Goal: Navigation & Orientation: Find specific page/section

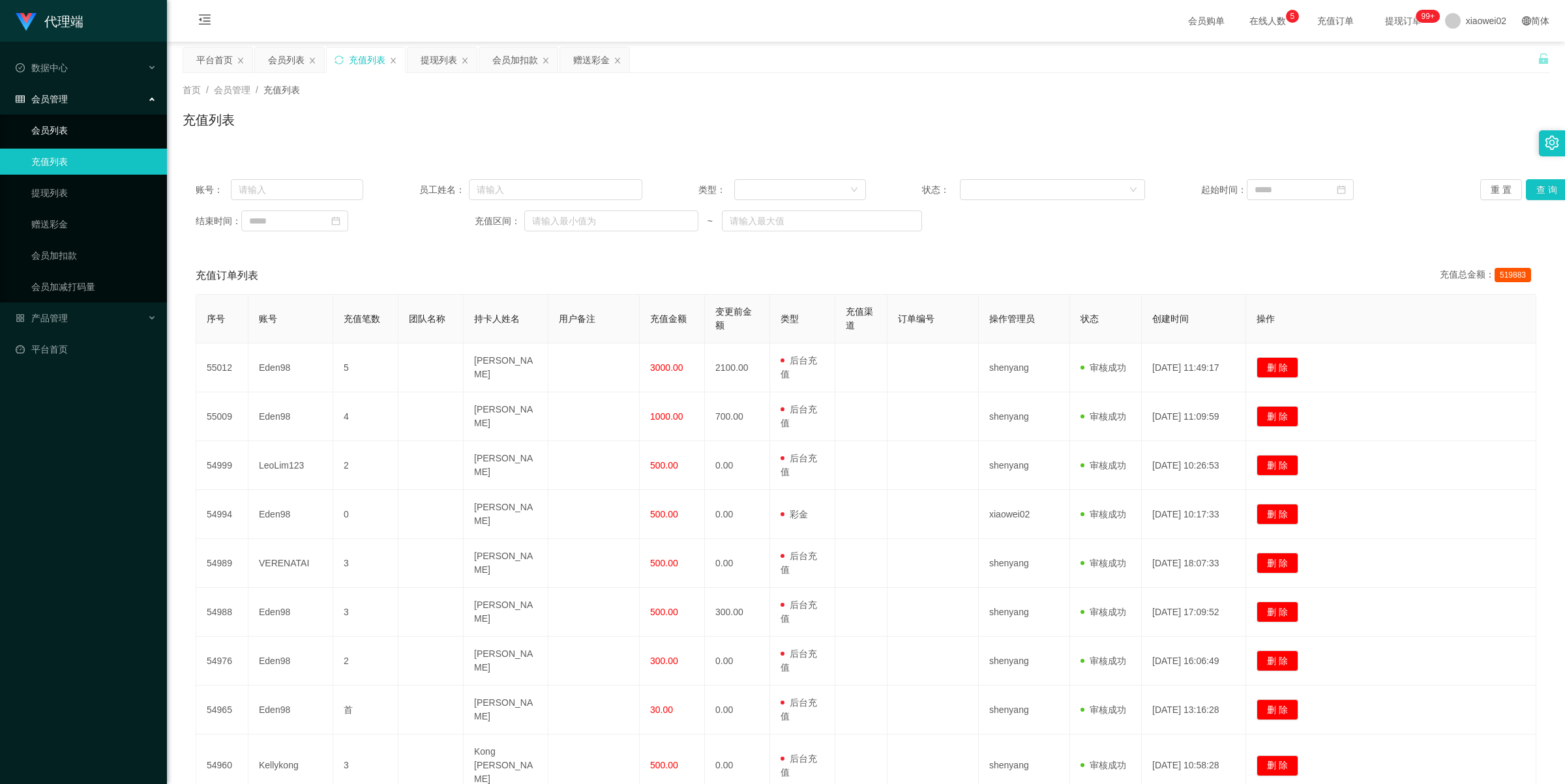
click at [83, 135] on link "会员列表" at bounding box center [94, 130] width 125 height 26
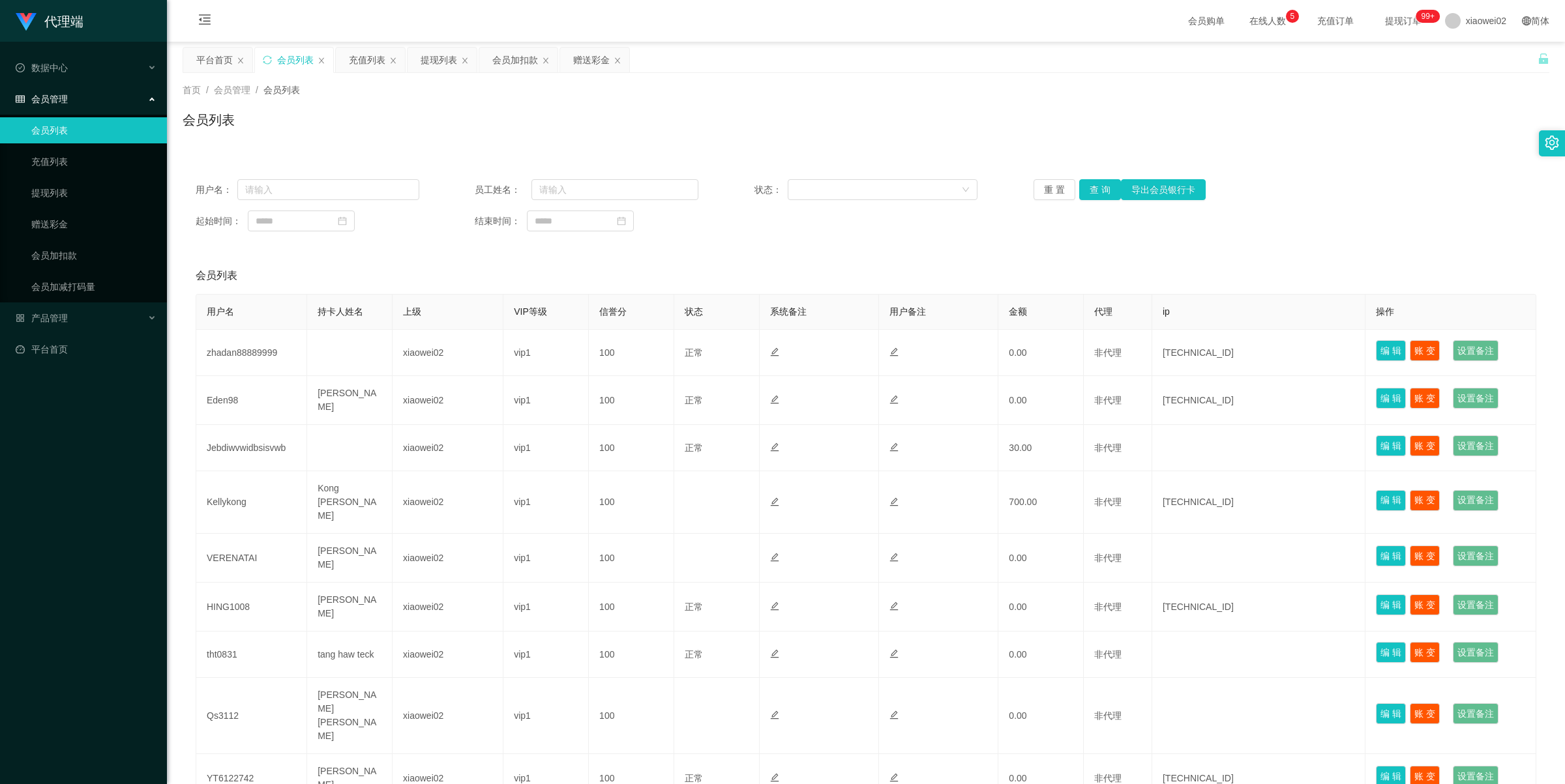
click at [75, 129] on link "会员列表" at bounding box center [94, 130] width 125 height 26
click at [75, 138] on link "会员列表" at bounding box center [94, 130] width 125 height 26
click at [79, 135] on link "会员列表" at bounding box center [94, 130] width 125 height 26
click at [282, 95] on span "会员列表" at bounding box center [281, 90] width 37 height 11
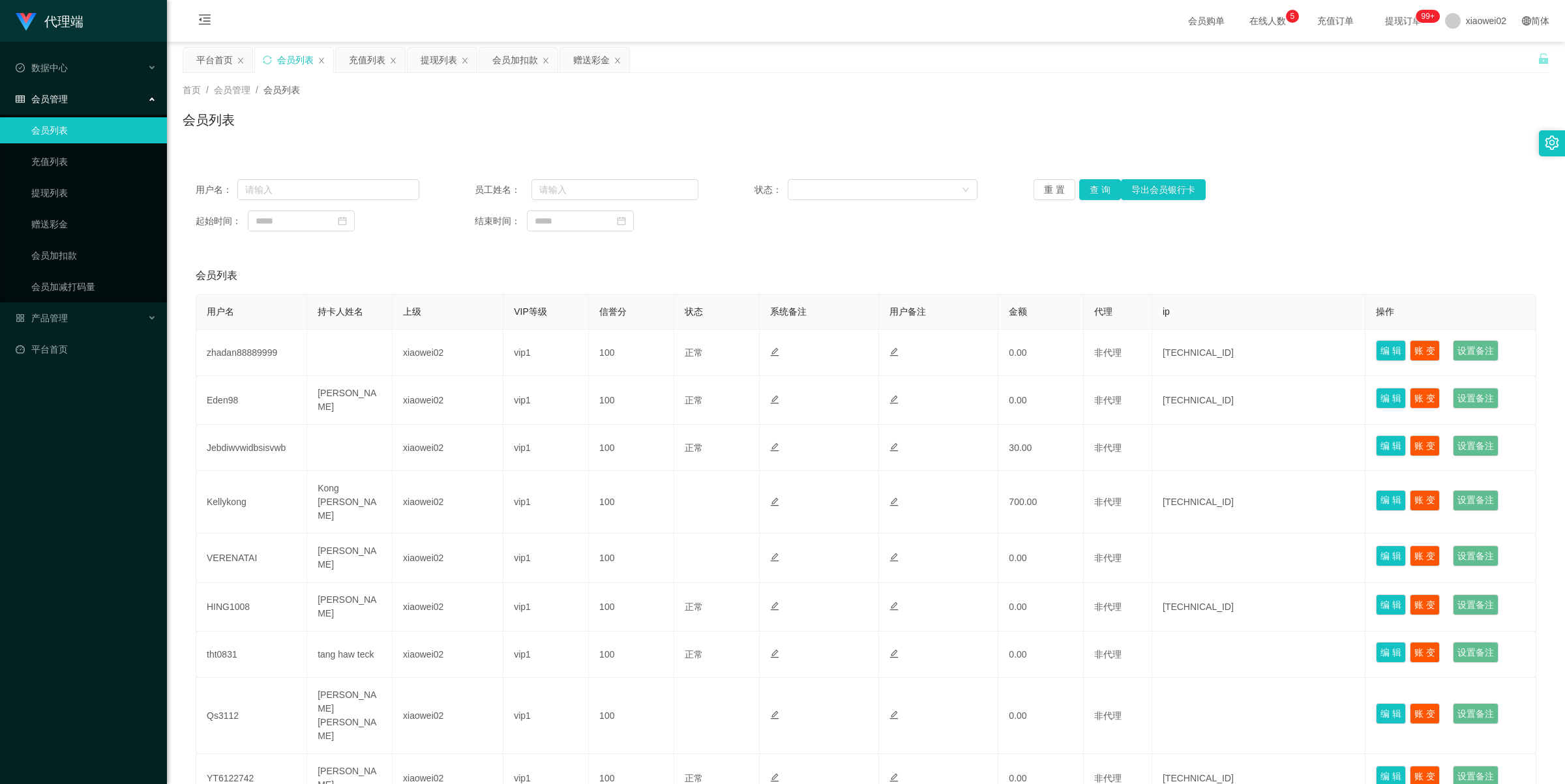
click at [291, 108] on div "首页 / 会员管理 / 会员列表 / 会员列表" at bounding box center [866, 112] width 1367 height 57
click at [1055, 193] on button "重 置" at bounding box center [1054, 189] width 41 height 21
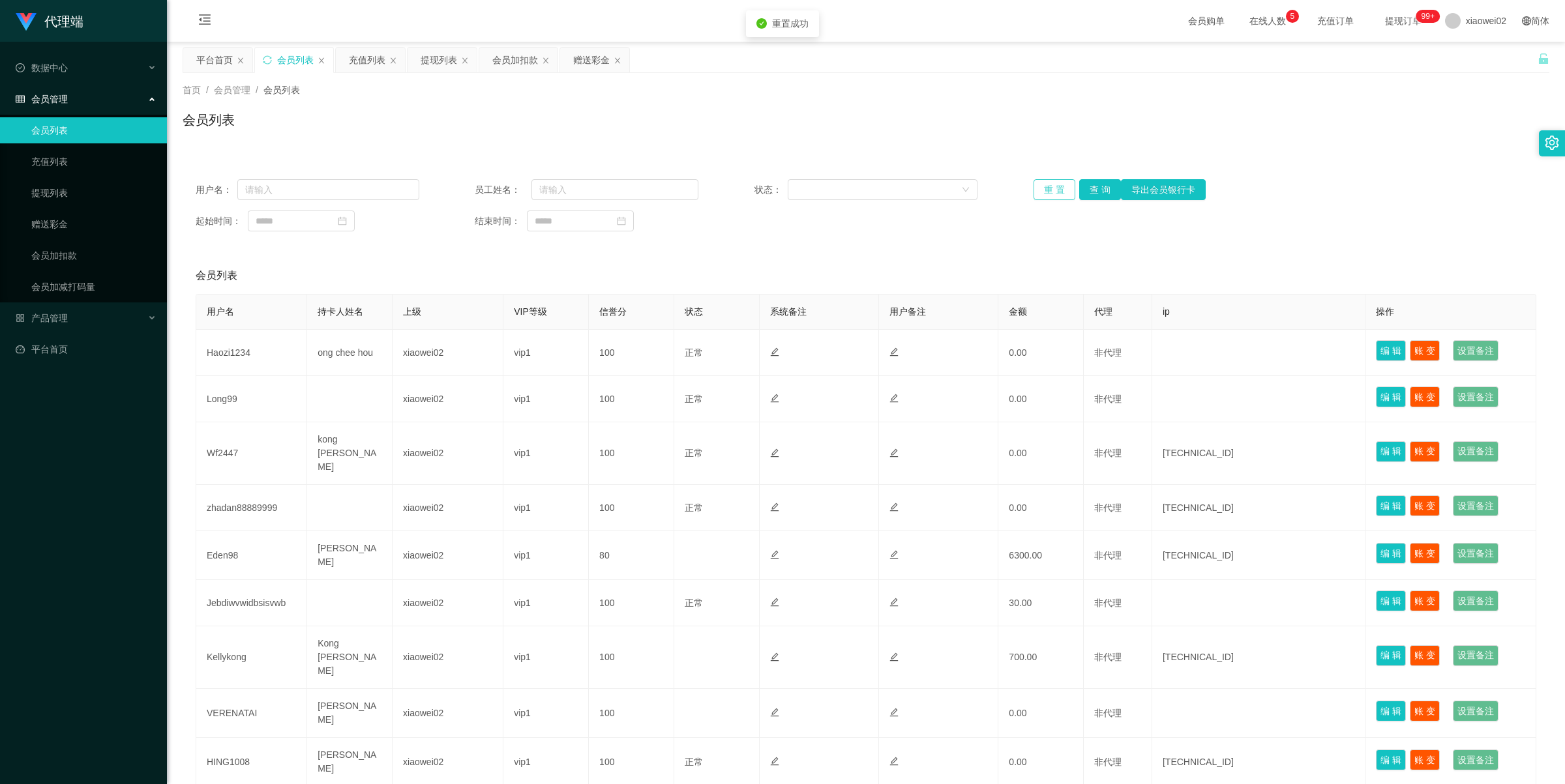
click at [1055, 193] on button "重 置" at bounding box center [1054, 189] width 41 height 21
click at [474, 236] on div "用户名： 员工姓名： 状态： 重 置 查 询 导出会员银行卡 起始时间： 结束时间：" at bounding box center [866, 205] width 1367 height 78
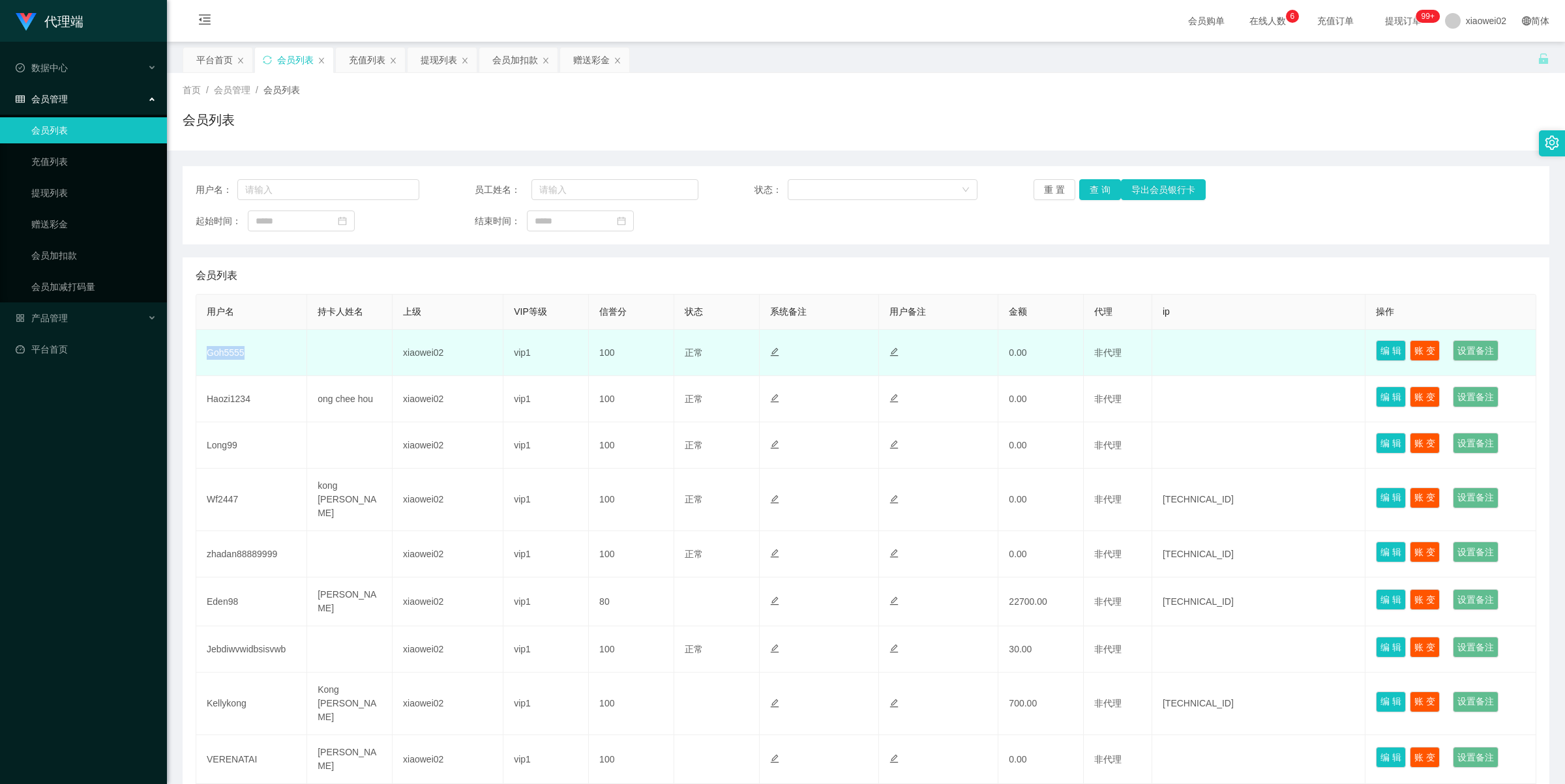
drag, startPoint x: 203, startPoint y: 355, endPoint x: 244, endPoint y: 357, distance: 41.0
click at [244, 357] on td "Goh5555" at bounding box center [252, 353] width 111 height 46
copy td "Goh5555"
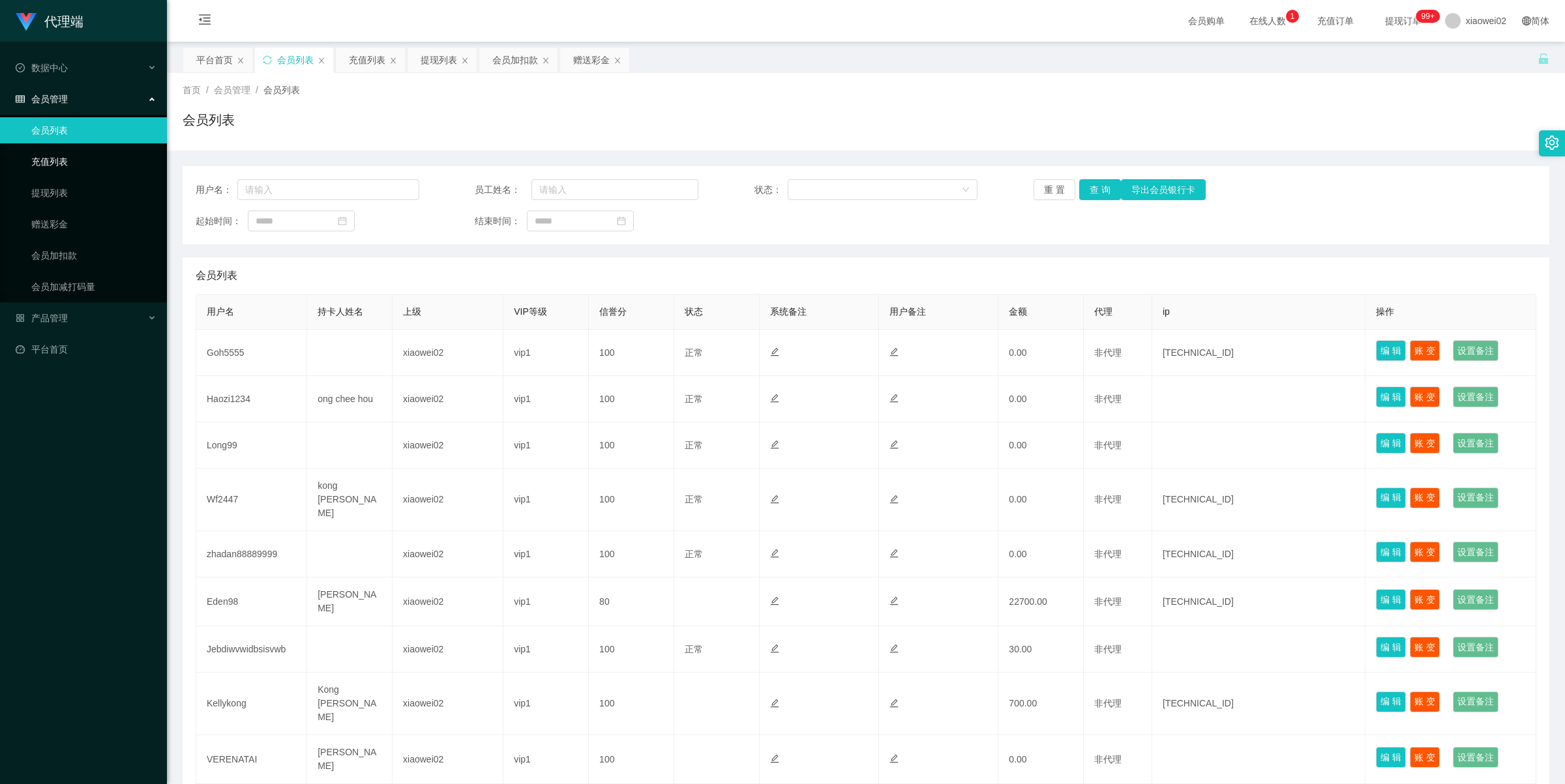
click at [53, 167] on link "充值列表" at bounding box center [94, 162] width 125 height 26
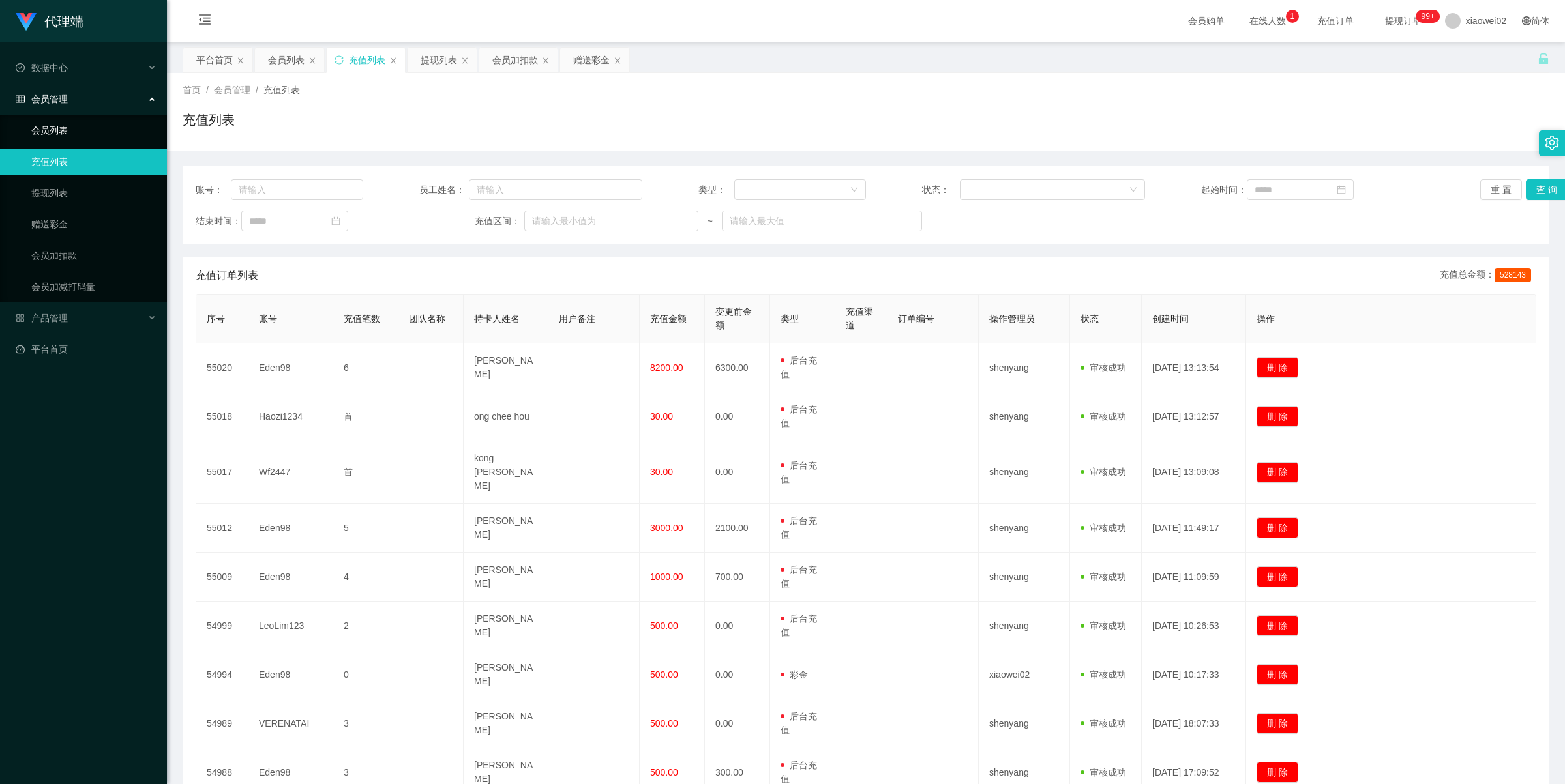
click at [90, 128] on link "会员列表" at bounding box center [94, 130] width 125 height 26
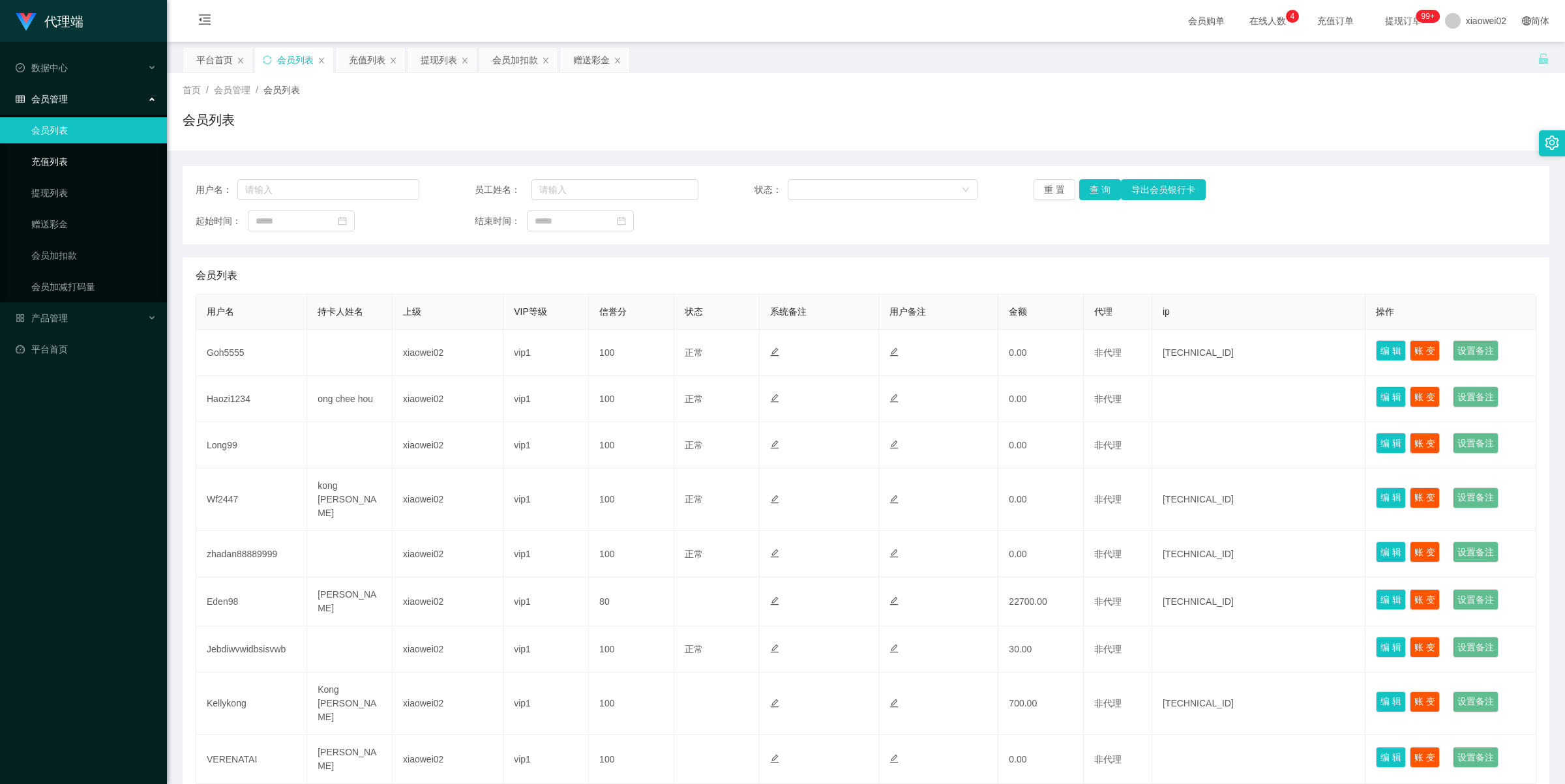
click at [75, 154] on link "充值列表" at bounding box center [94, 162] width 125 height 26
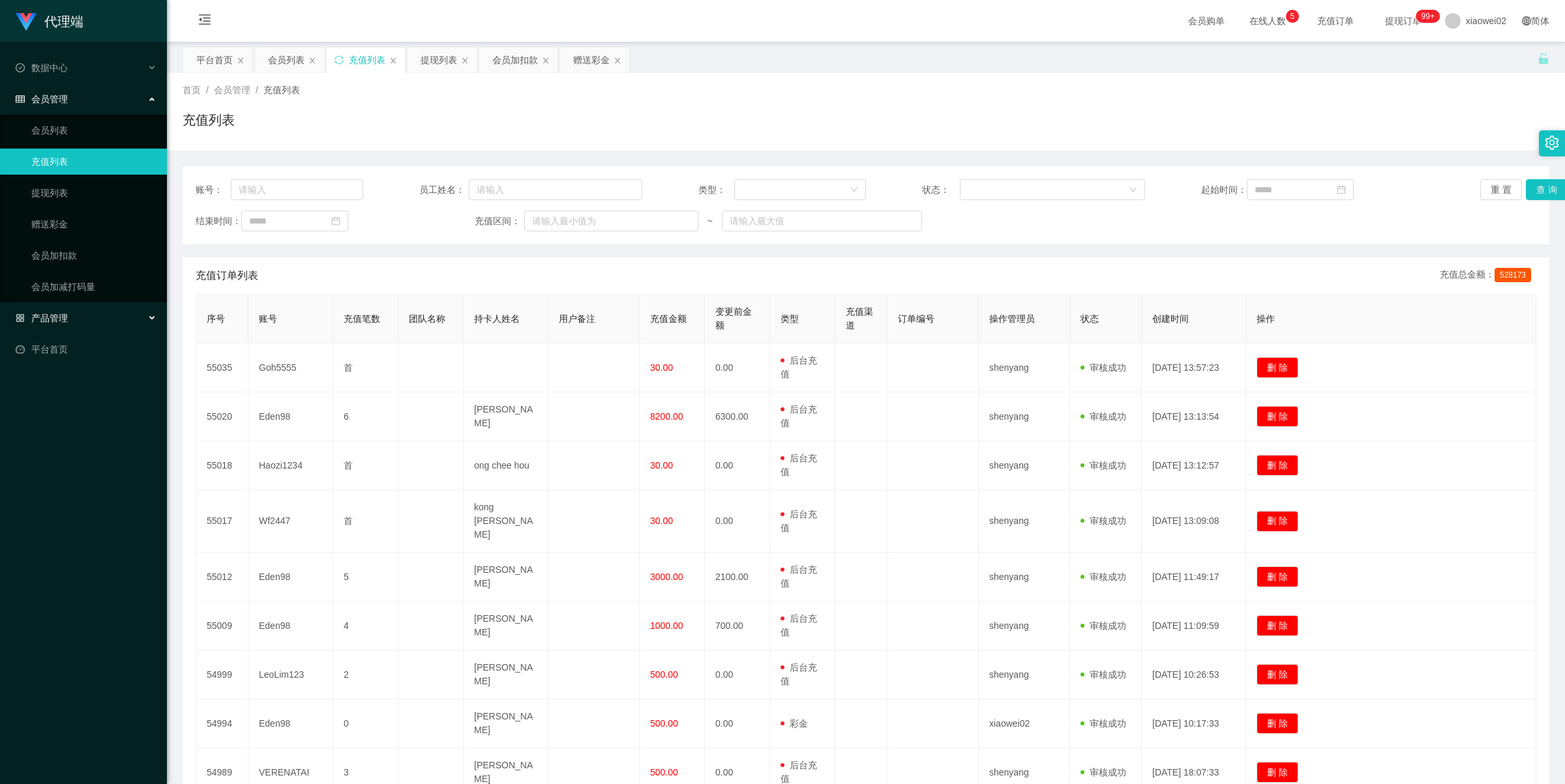
click at [71, 315] on div "产品管理" at bounding box center [83, 318] width 167 height 26
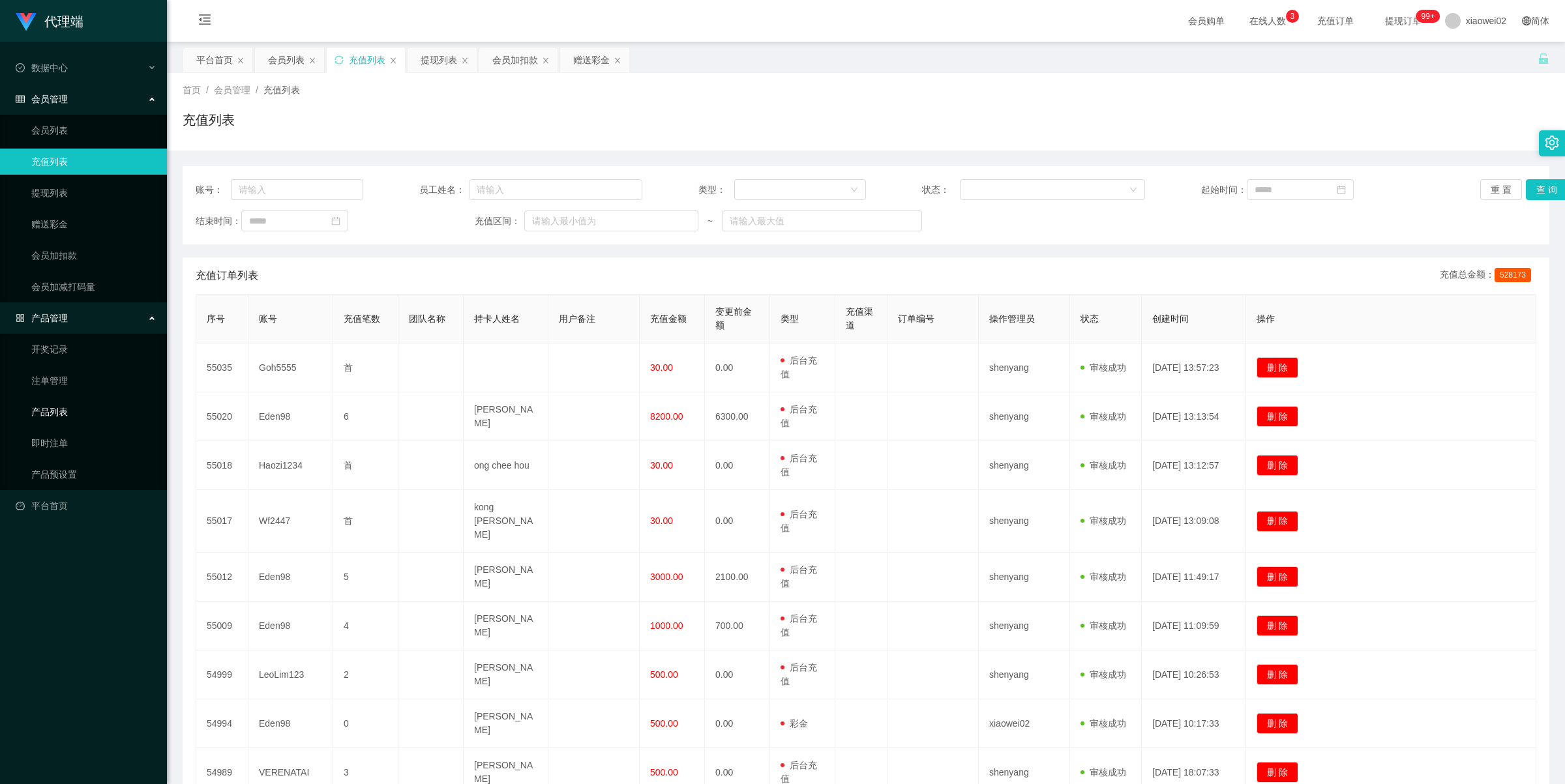
click at [65, 409] on link "产品列表" at bounding box center [94, 411] width 125 height 26
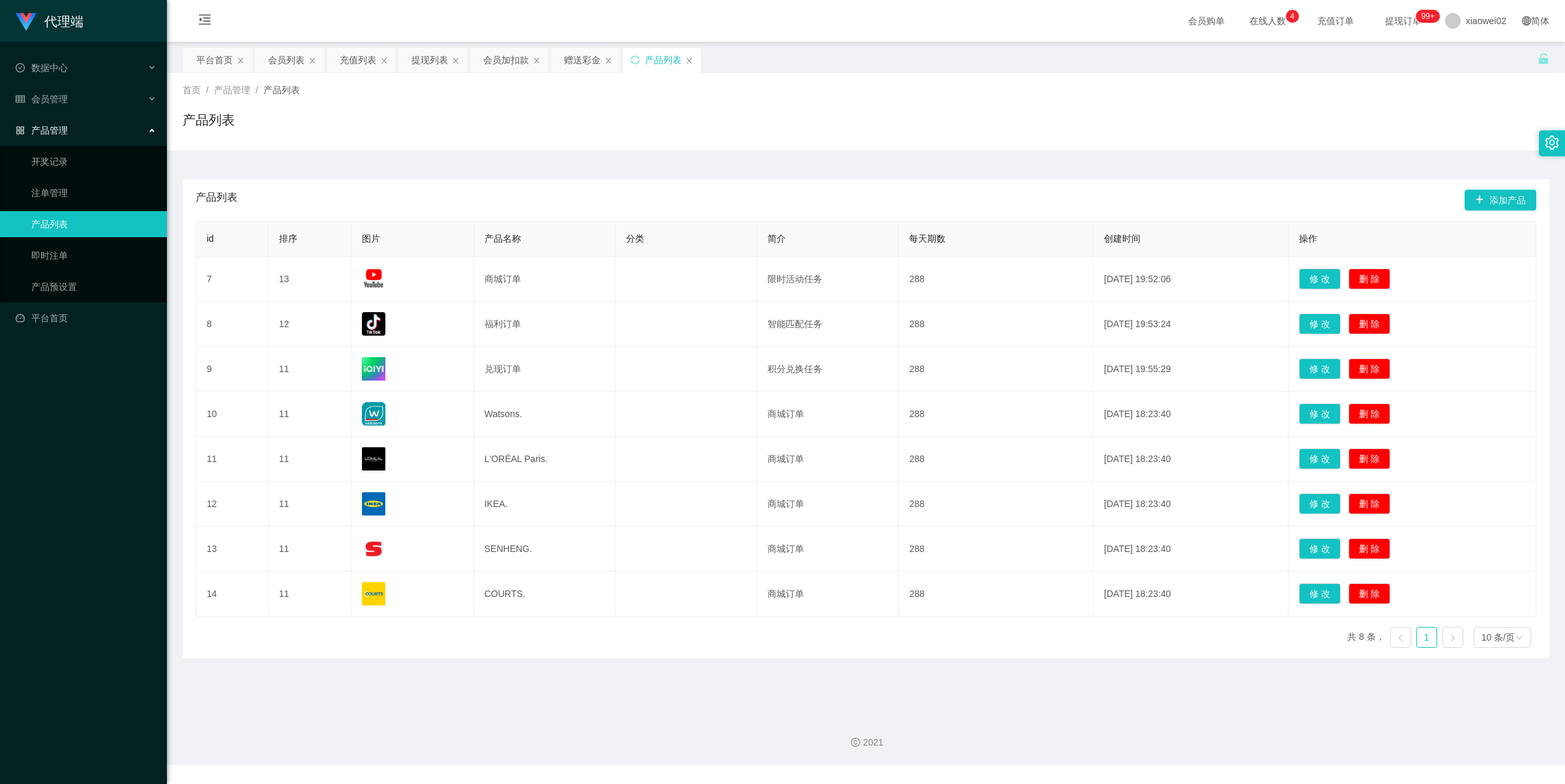
click at [75, 129] on div "产品管理" at bounding box center [83, 130] width 167 height 26
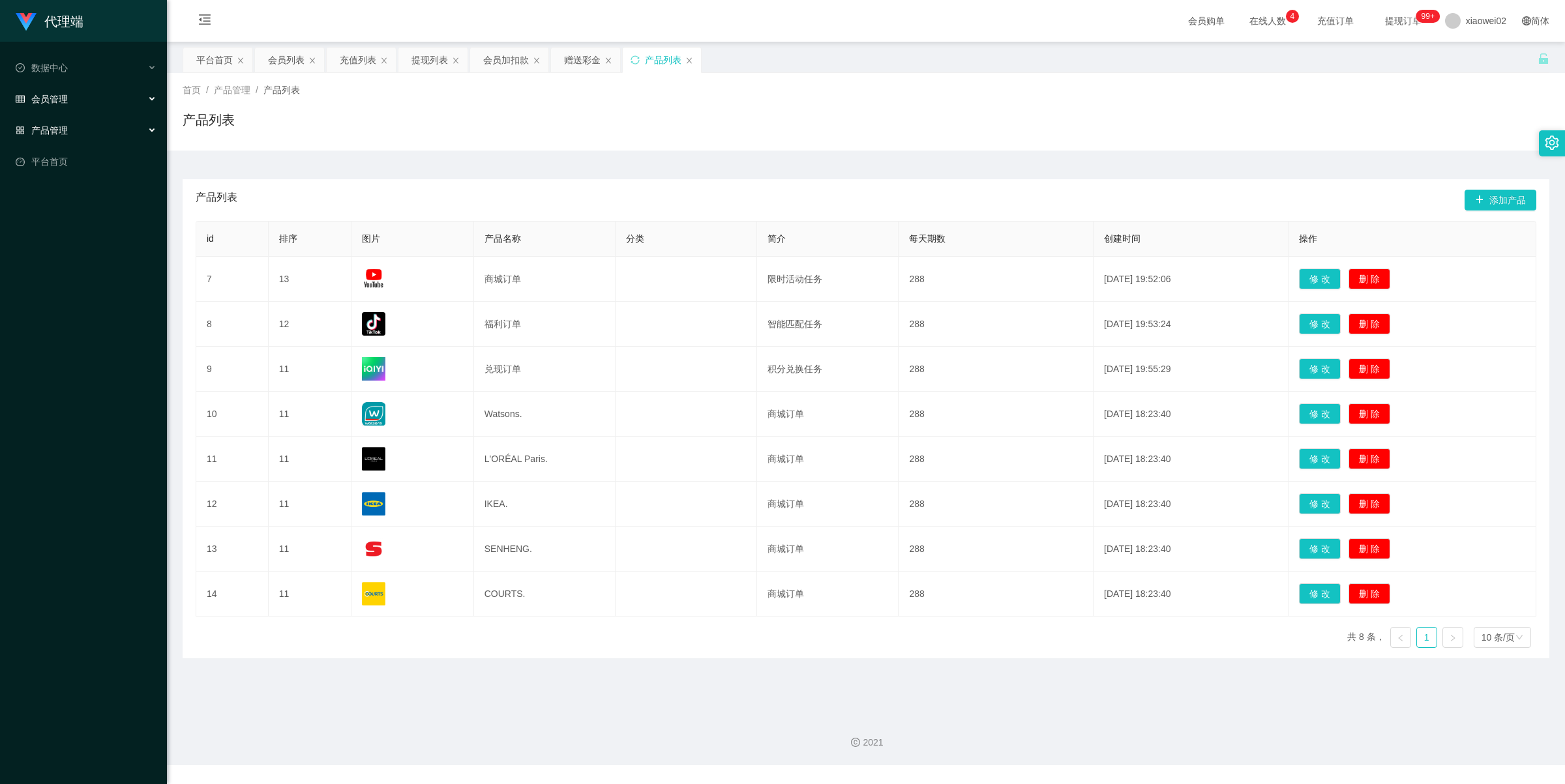
click at [59, 97] on span "会员管理" at bounding box center [41, 100] width 52 height 11
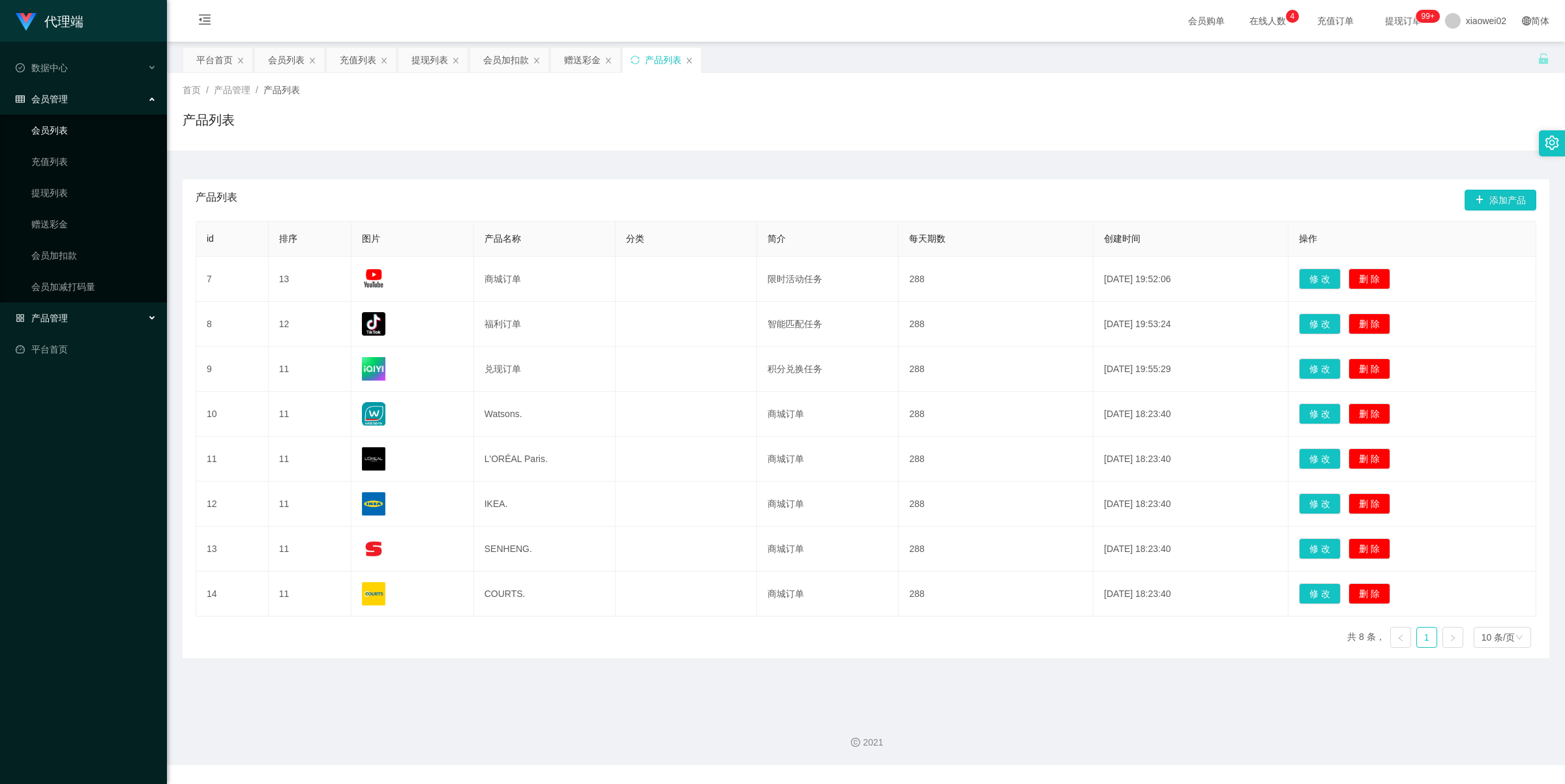
click at [61, 136] on link "会员列表" at bounding box center [94, 130] width 125 height 26
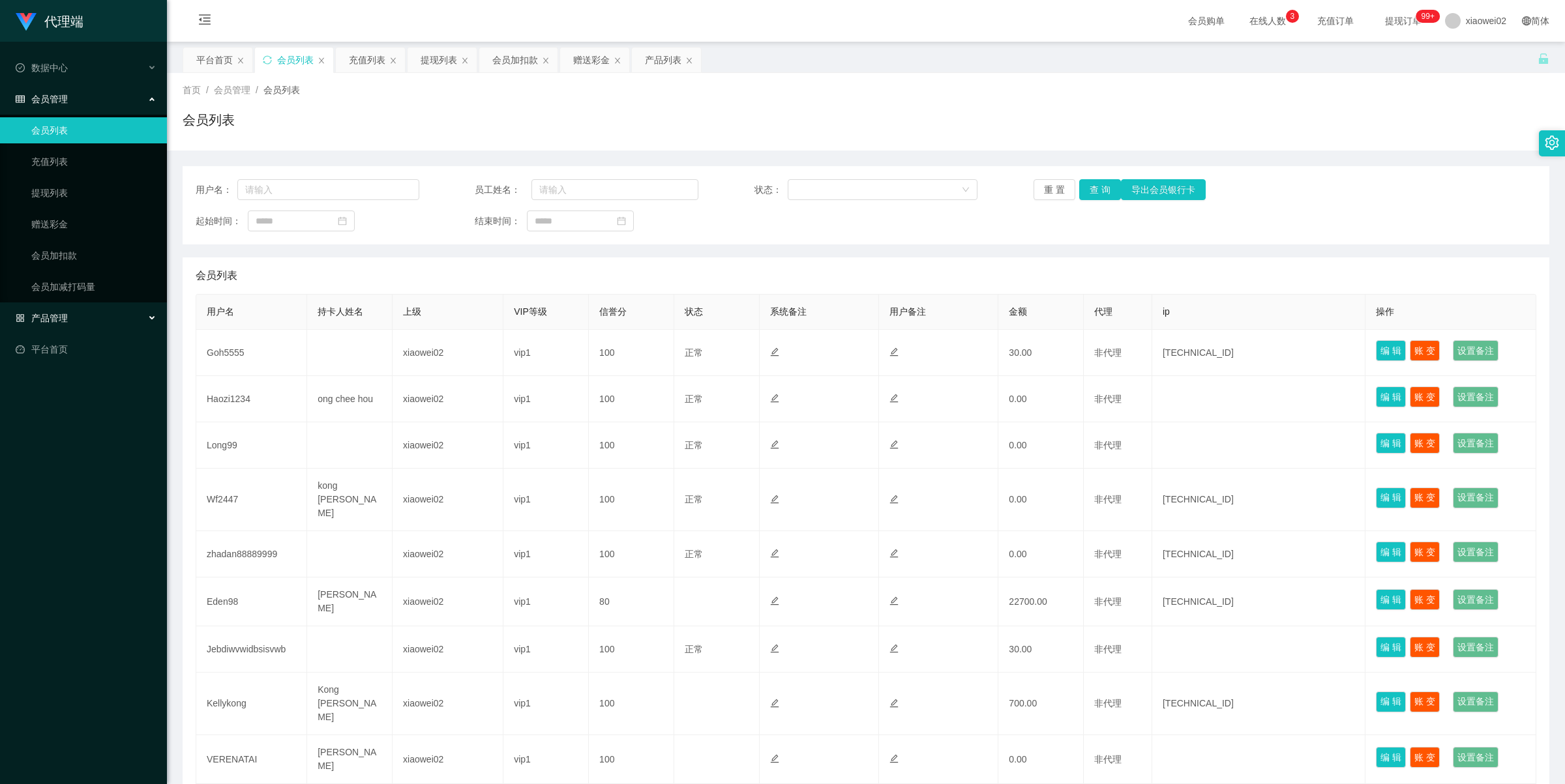
click at [78, 311] on div "产品管理" at bounding box center [83, 318] width 167 height 26
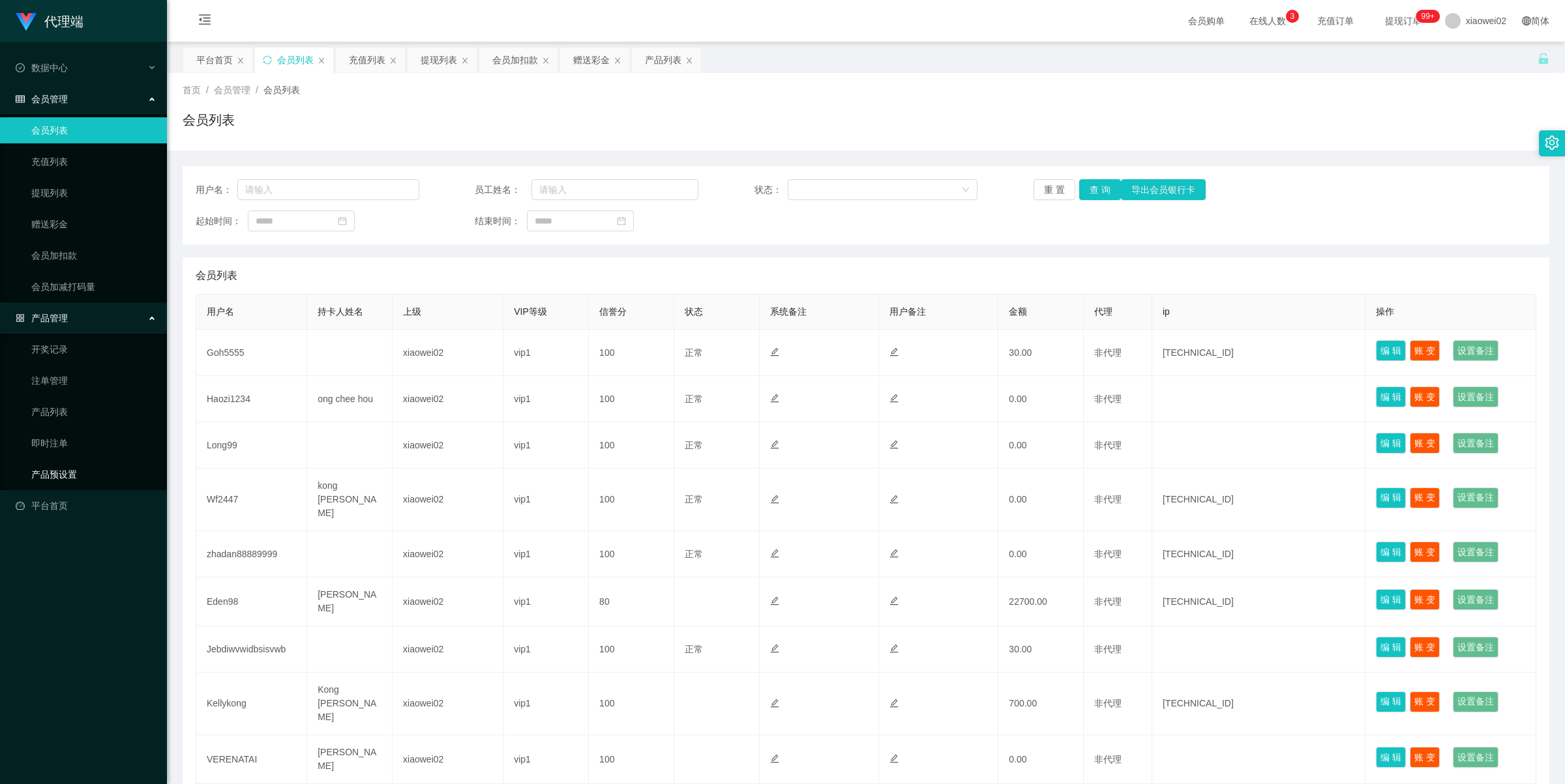
click at [75, 470] on link "产品预设置" at bounding box center [94, 474] width 125 height 26
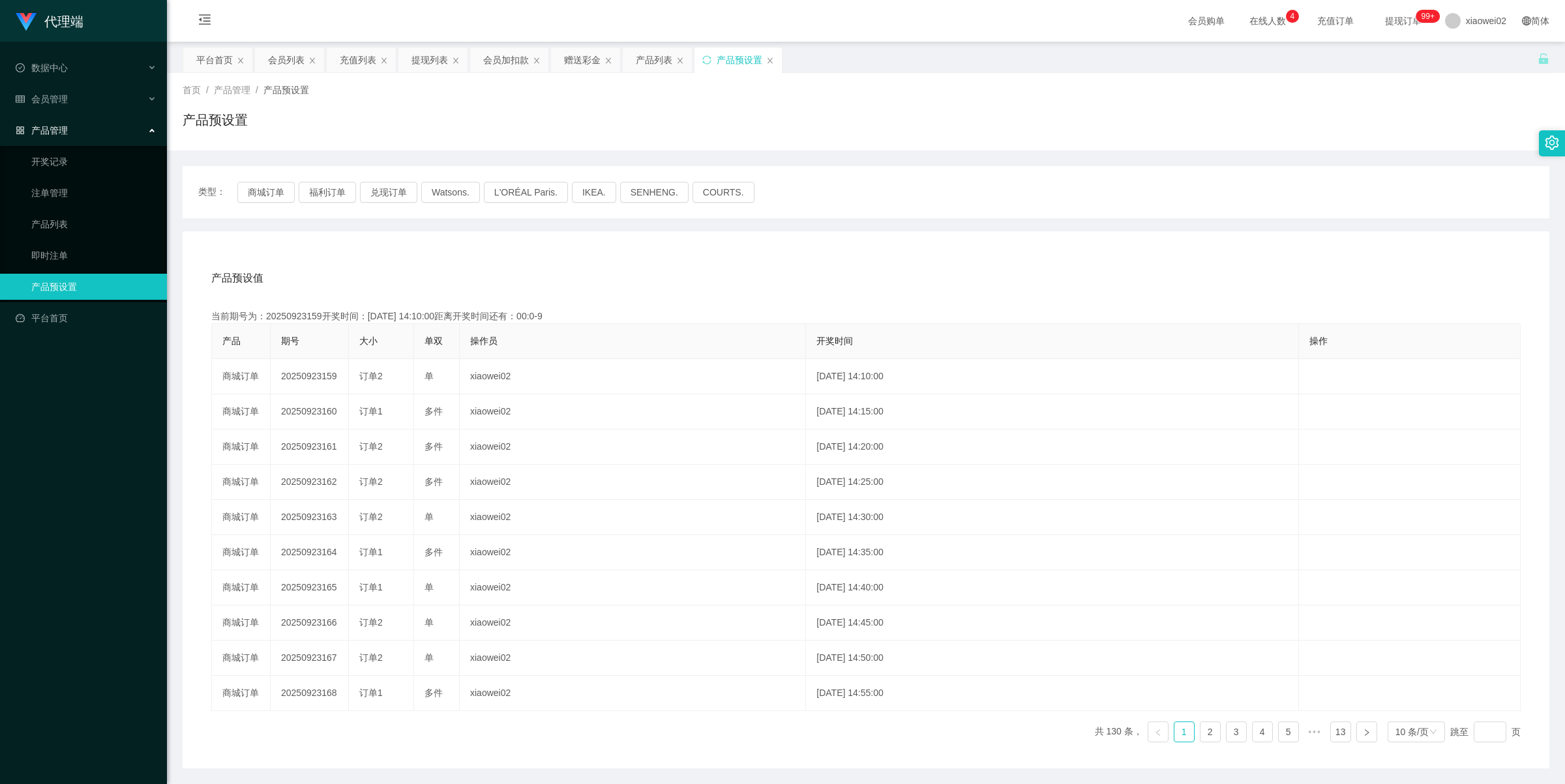
click at [836, 274] on div "产品预设值 添加期号" at bounding box center [866, 278] width 1309 height 37
click at [261, 193] on button "商城订单" at bounding box center [266, 192] width 57 height 21
drag, startPoint x: 63, startPoint y: 126, endPoint x: 57, endPoint y: 119, distance: 9.2
click at [63, 126] on span "产品管理" at bounding box center [41, 130] width 52 height 11
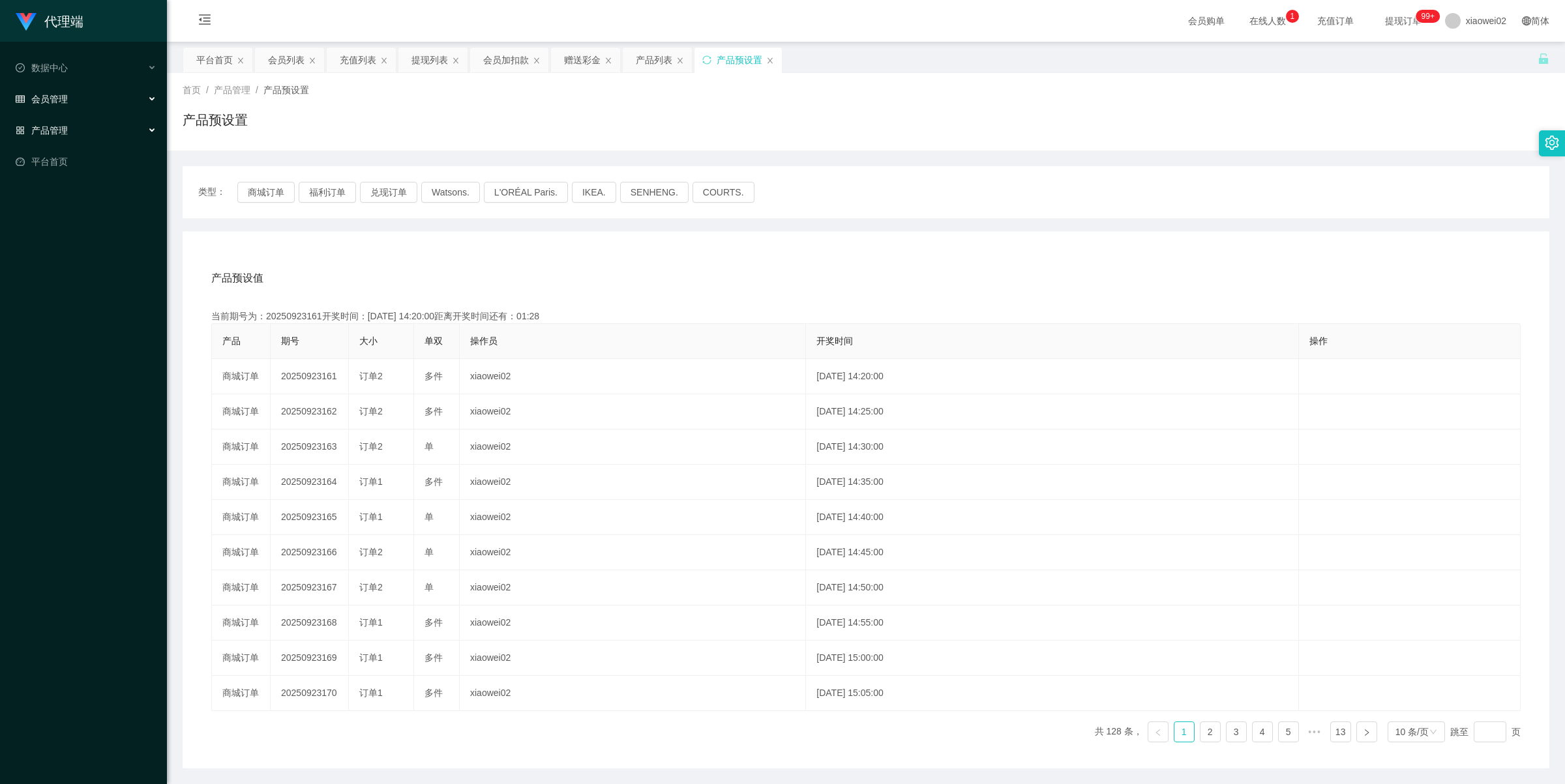
click at [60, 101] on span "会员管理" at bounding box center [41, 100] width 52 height 11
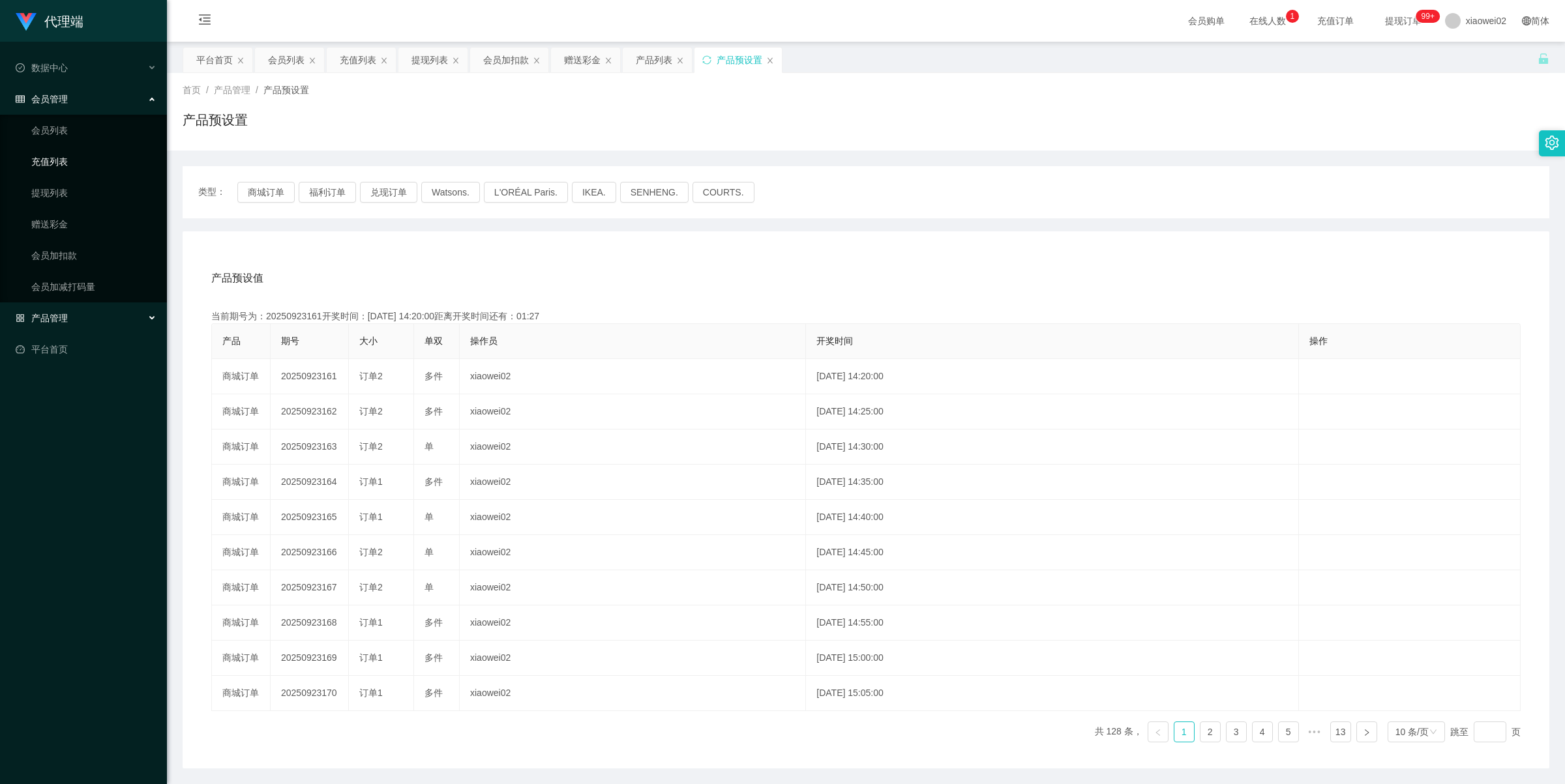
click at [45, 162] on link "充值列表" at bounding box center [94, 162] width 125 height 26
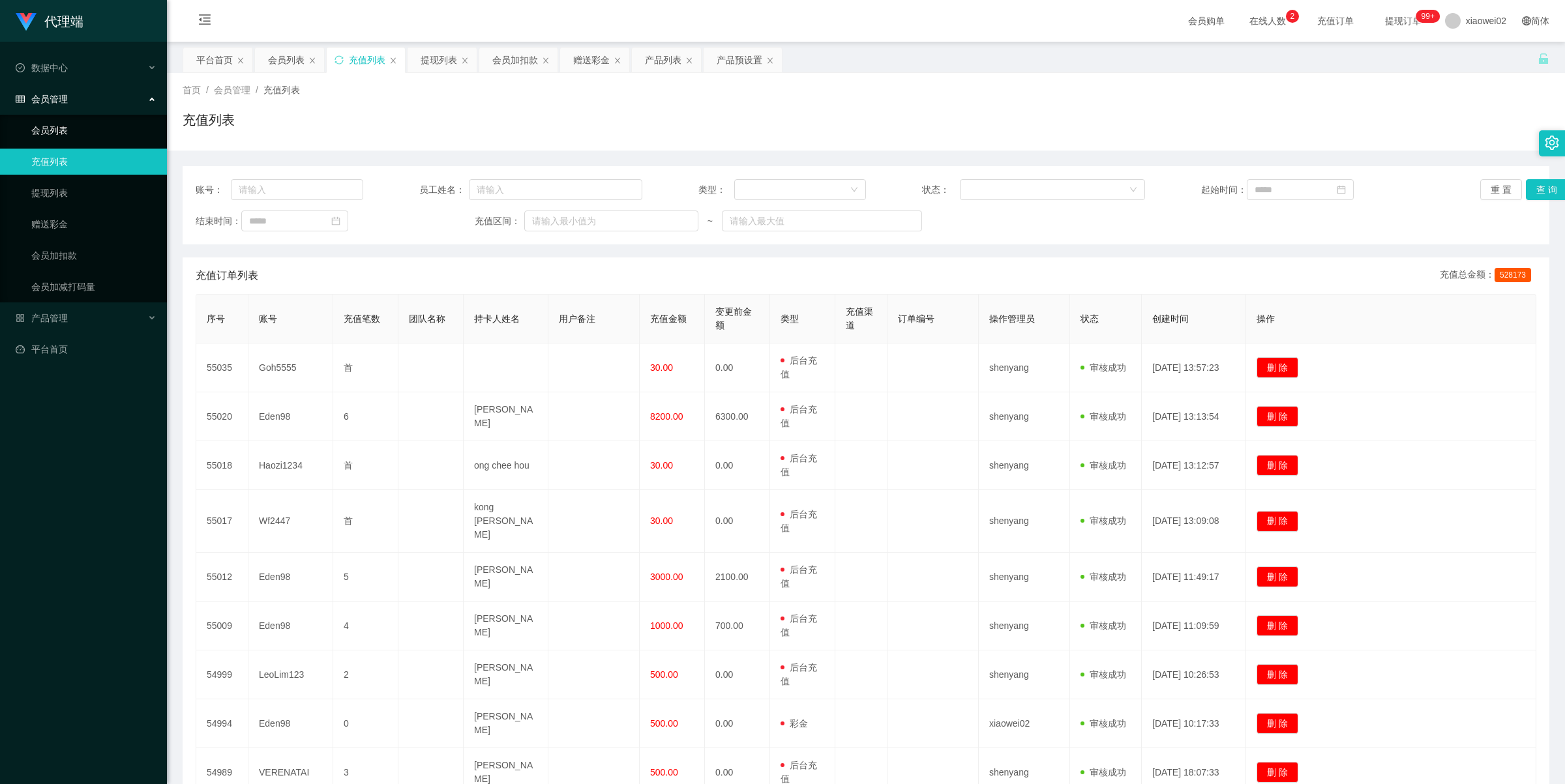
click at [90, 142] on link "会员列表" at bounding box center [94, 130] width 125 height 26
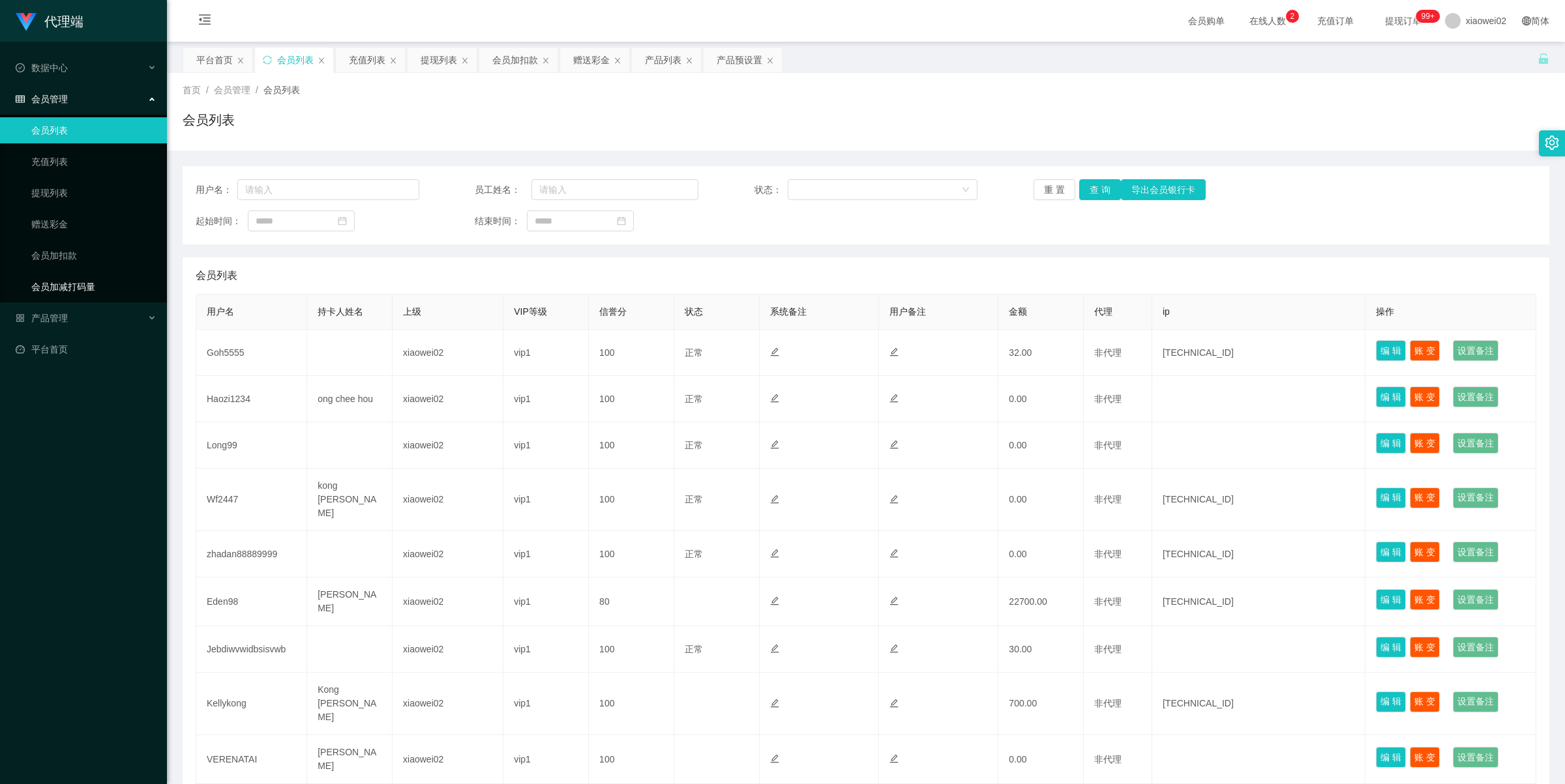
click at [69, 291] on link "会员加减打码量" at bounding box center [94, 286] width 125 height 26
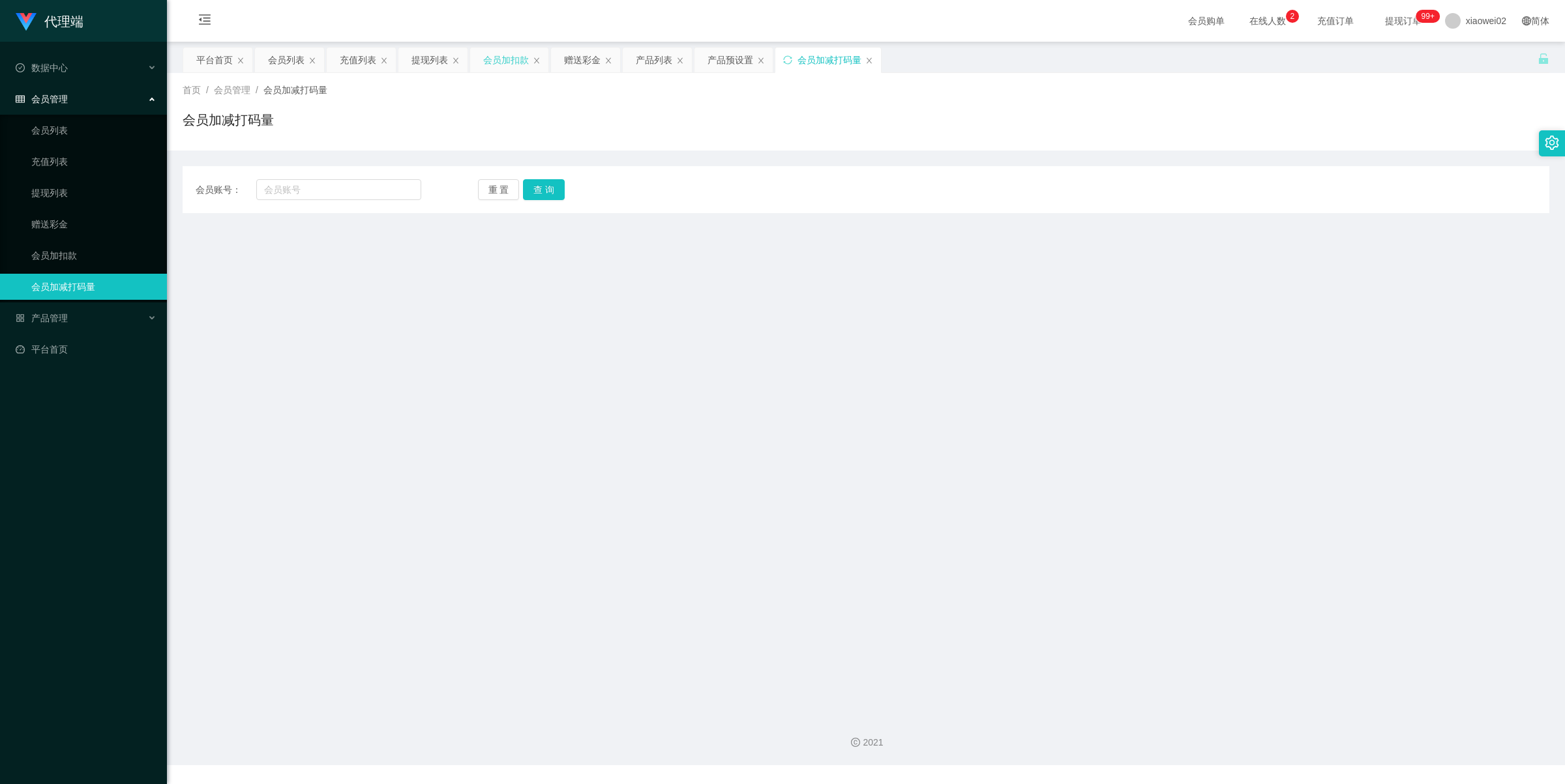
click at [515, 69] on div "会员加扣款" at bounding box center [506, 59] width 45 height 25
click at [50, 102] on span "会员管理" at bounding box center [41, 100] width 52 height 11
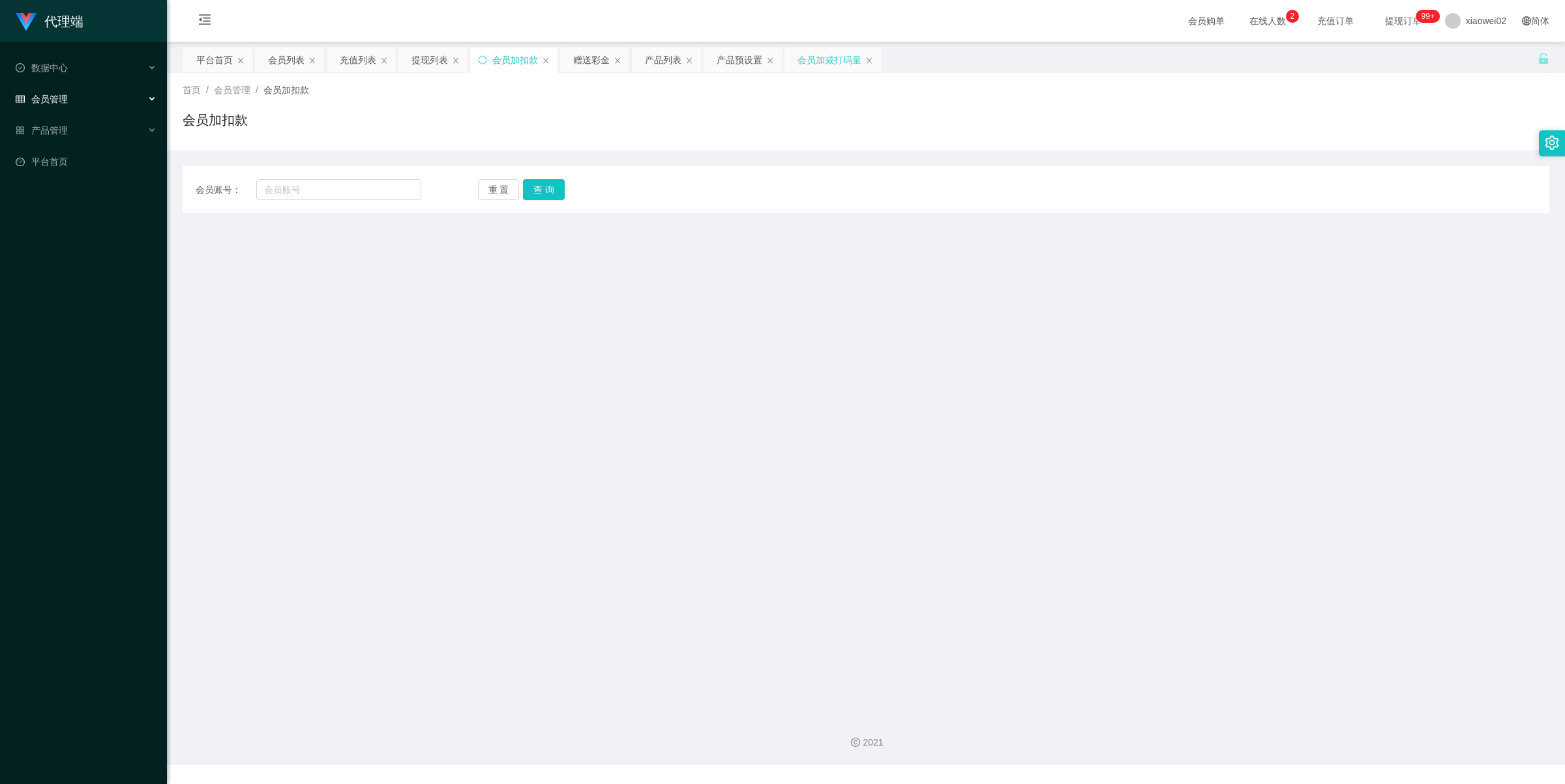
click at [875, 66] on div "会员加减打码量" at bounding box center [832, 59] width 96 height 25
click at [878, 63] on div "会员加减打码量" at bounding box center [832, 59] width 96 height 25
click at [872, 57] on icon "图标: close" at bounding box center [870, 61] width 8 height 8
click at [773, 63] on icon "图标: close" at bounding box center [770, 60] width 5 height 6
click at [689, 57] on icon "图标: close" at bounding box center [689, 61] width 8 height 8
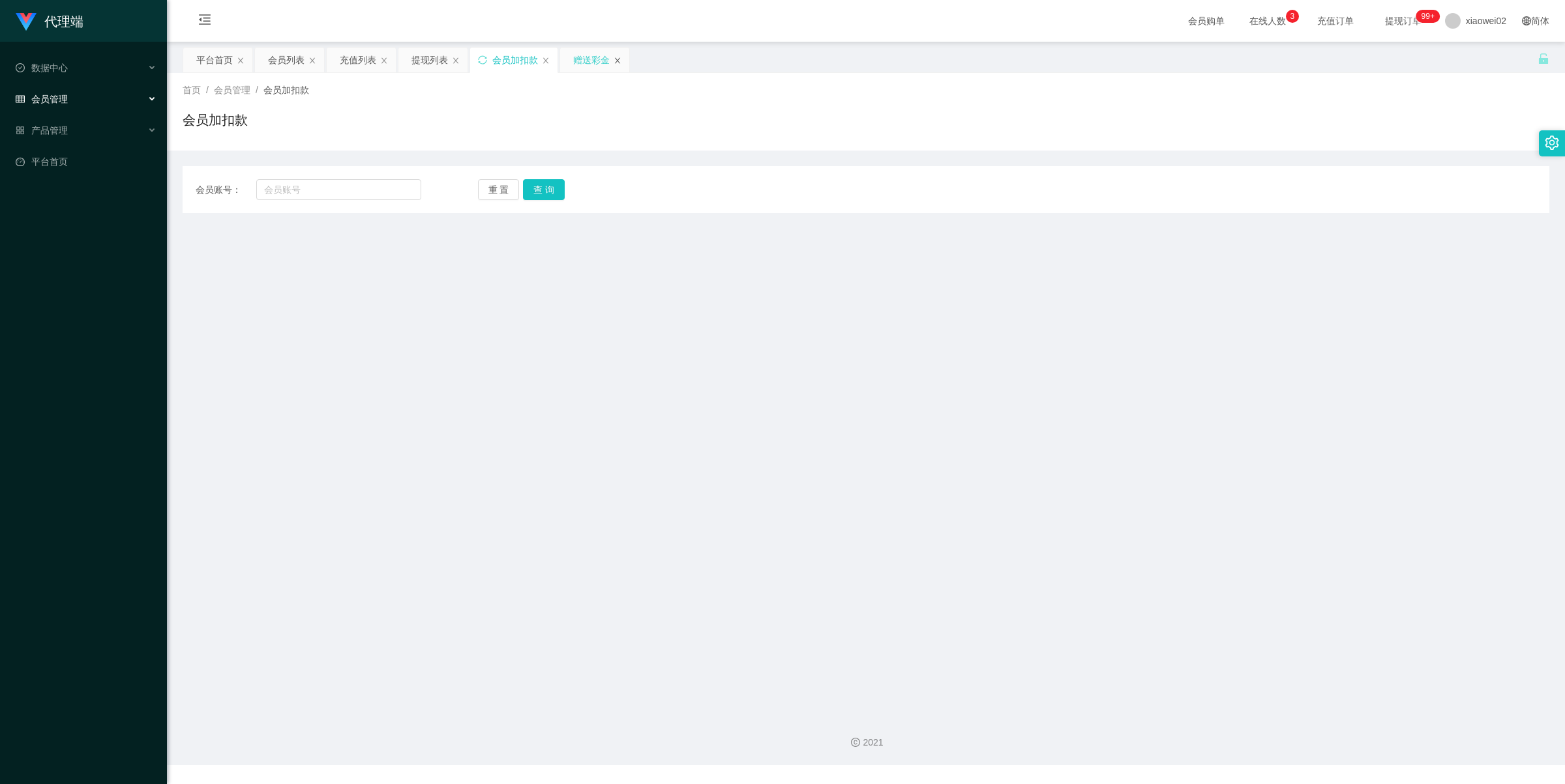
click at [617, 63] on icon "图标: close" at bounding box center [618, 60] width 5 height 6
click at [548, 57] on icon "图标: close" at bounding box center [546, 61] width 8 height 8
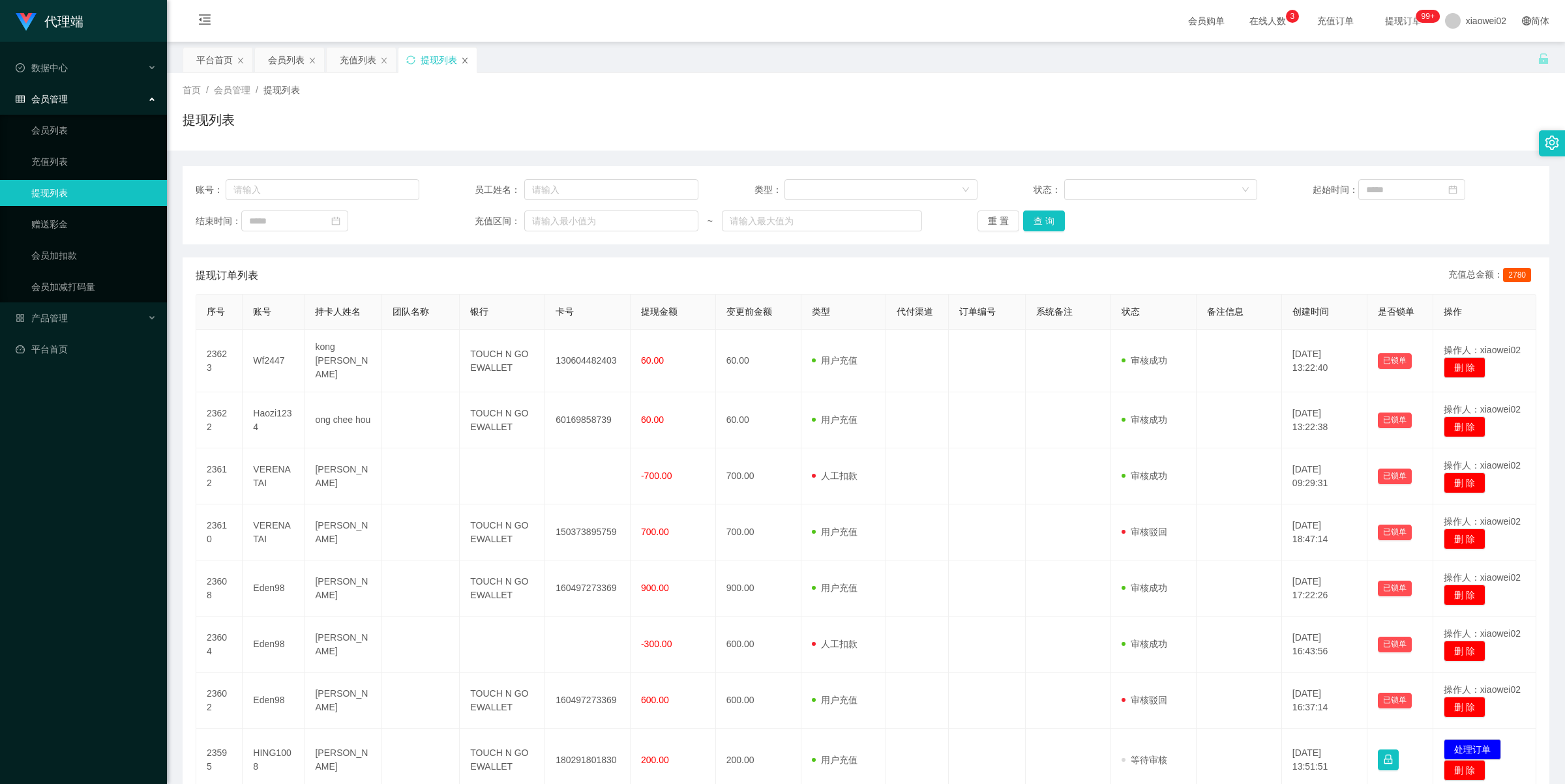
click at [468, 62] on icon "图标: close" at bounding box center [465, 61] width 8 height 8
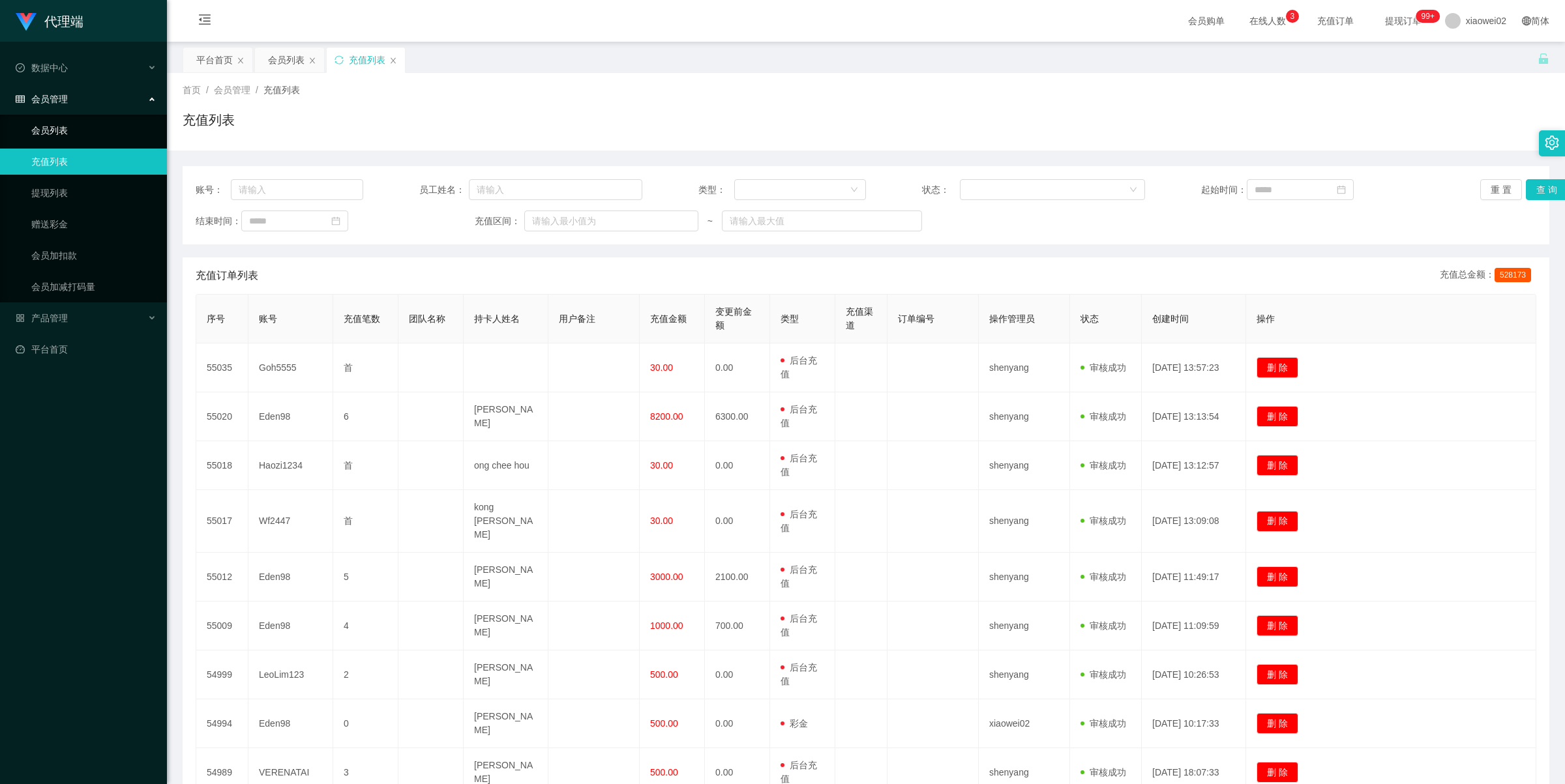
click at [87, 134] on link "会员列表" at bounding box center [94, 130] width 125 height 26
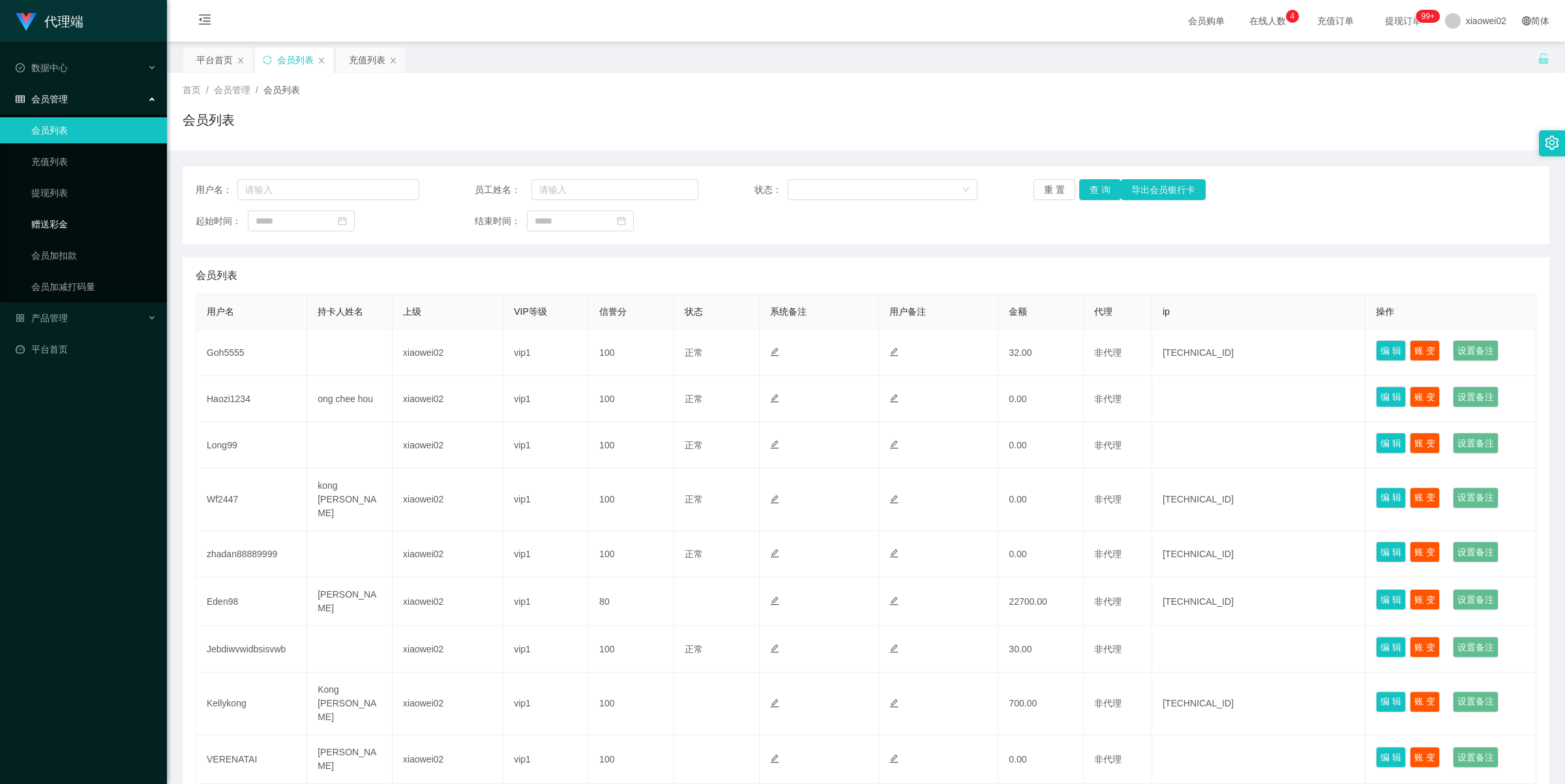
click at [67, 232] on link "赠送彩金" at bounding box center [94, 224] width 125 height 26
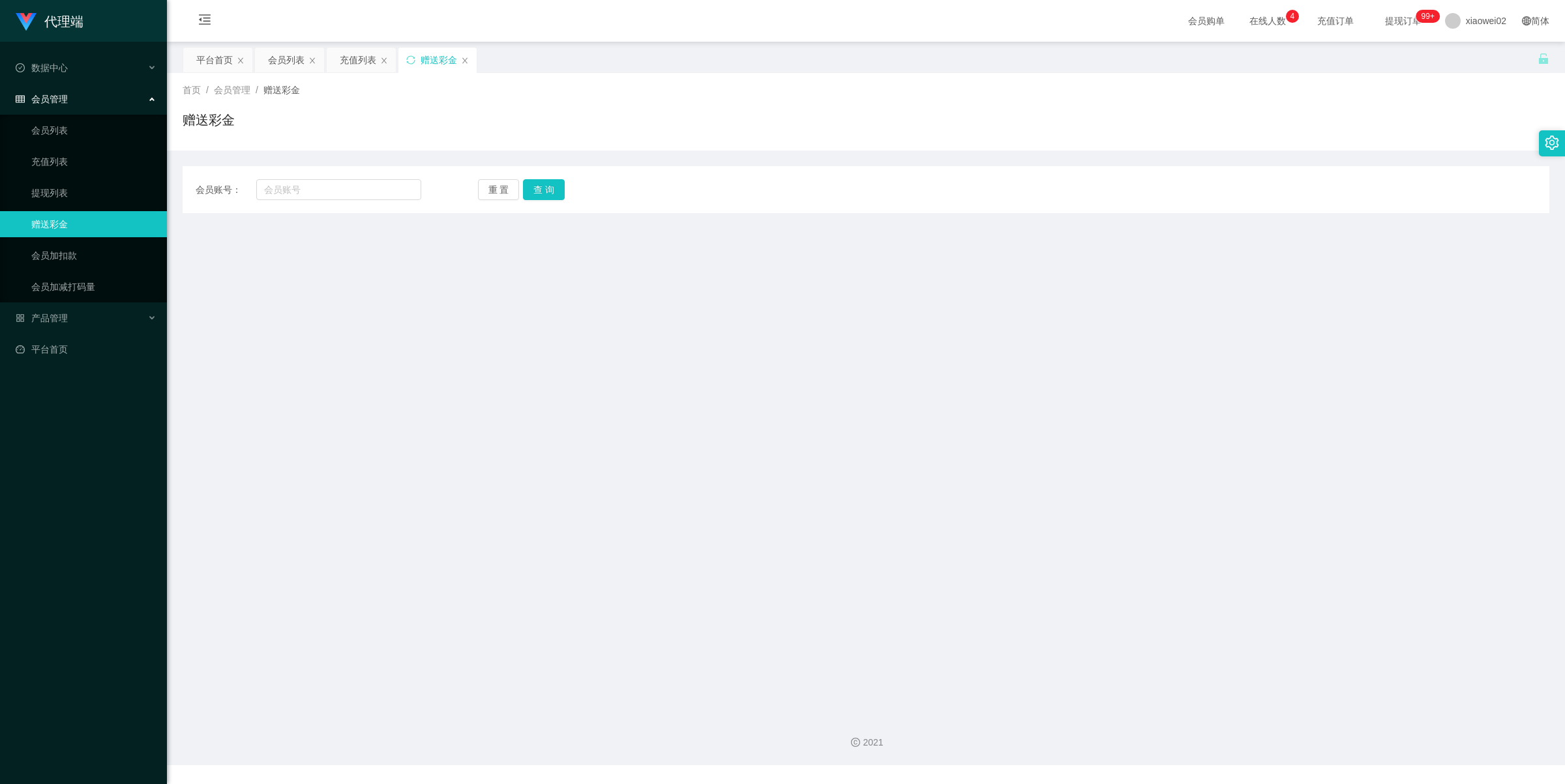
click at [464, 65] on div "赠送彩金" at bounding box center [438, 59] width 78 height 25
click at [468, 53] on div "赠送彩金" at bounding box center [438, 59] width 78 height 25
click at [468, 63] on icon "图标: close" at bounding box center [465, 61] width 8 height 8
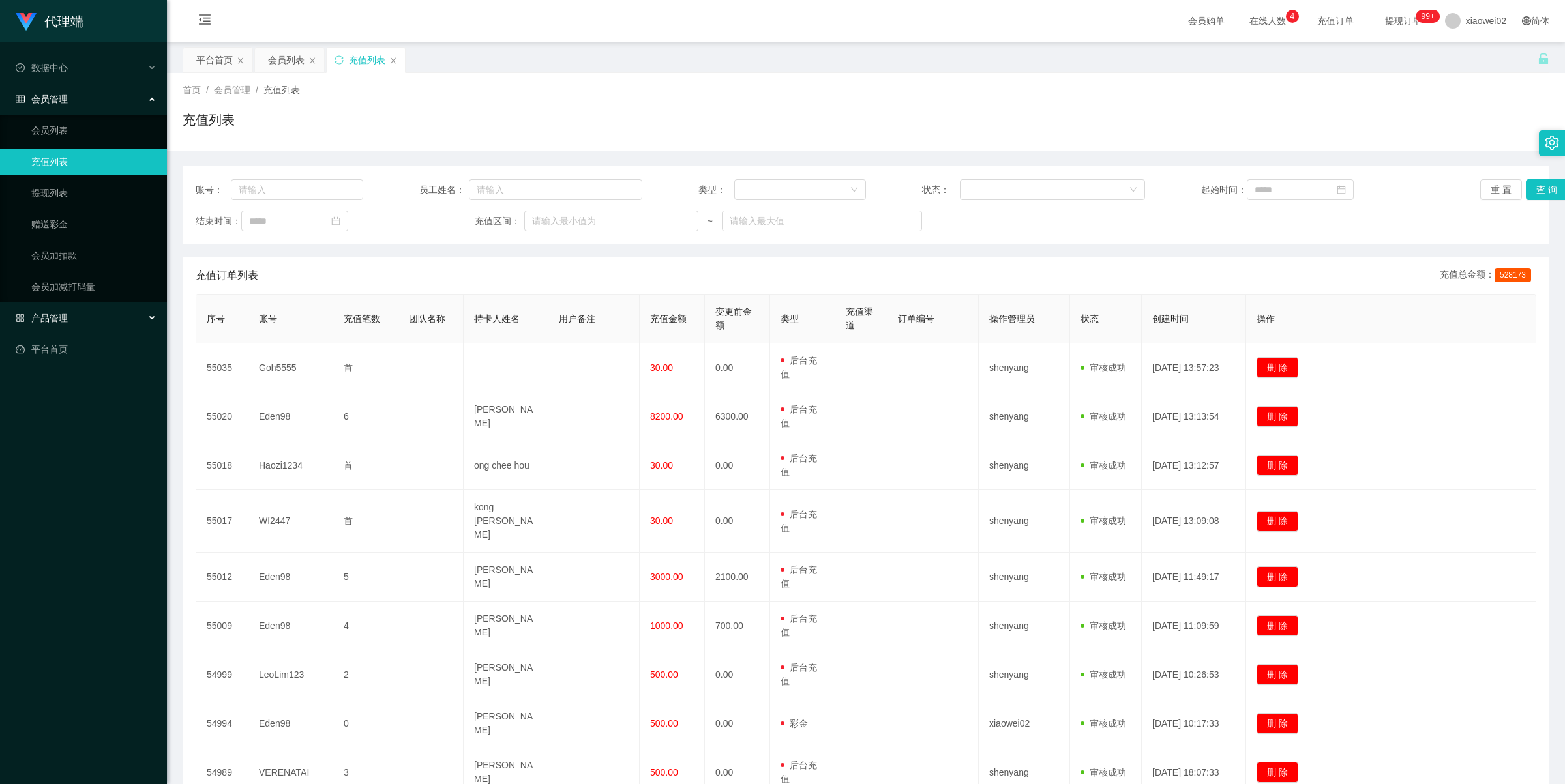
click at [66, 325] on div "产品管理" at bounding box center [83, 318] width 167 height 26
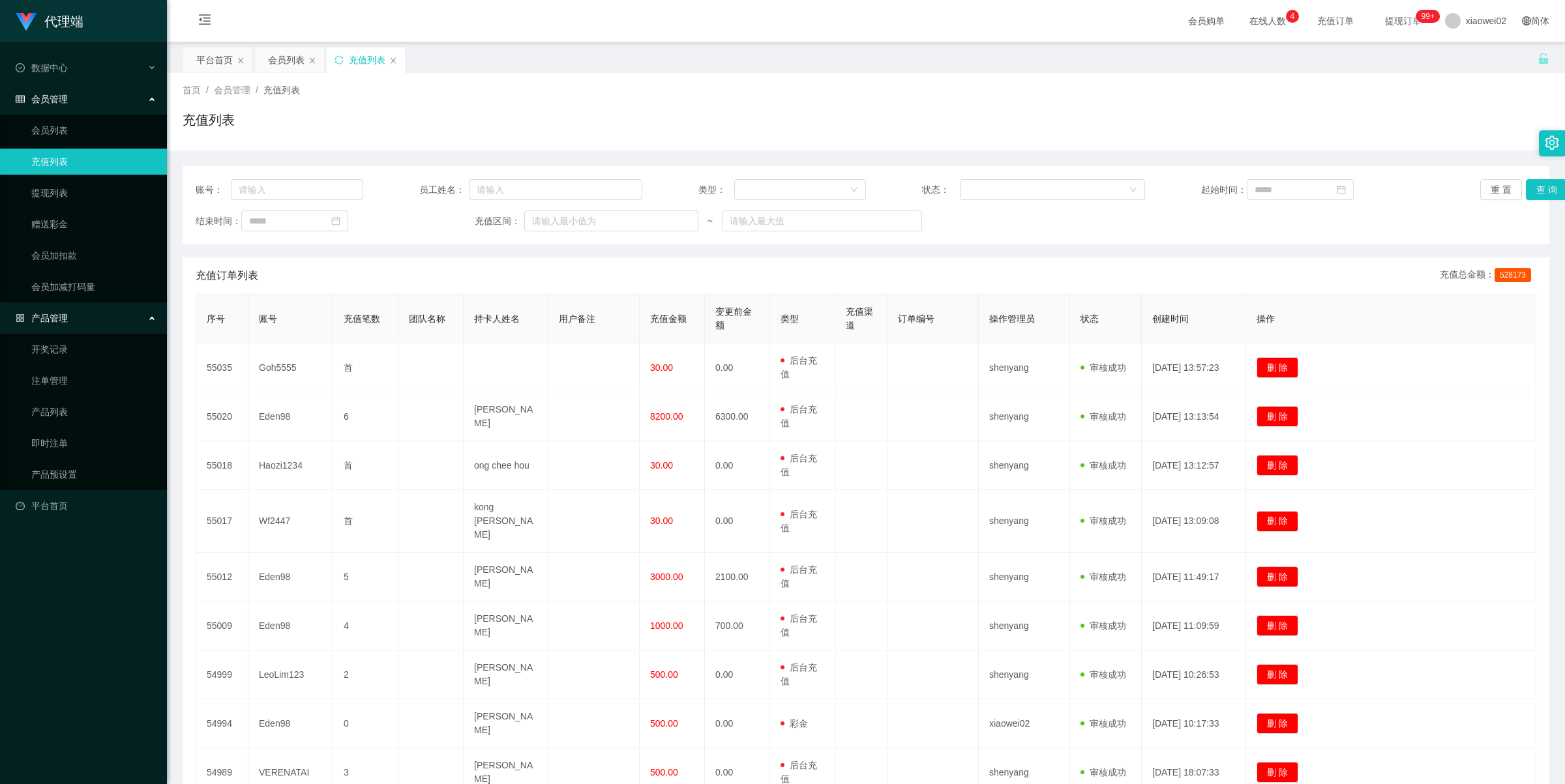
click at [66, 323] on div "产品管理" at bounding box center [83, 318] width 167 height 26
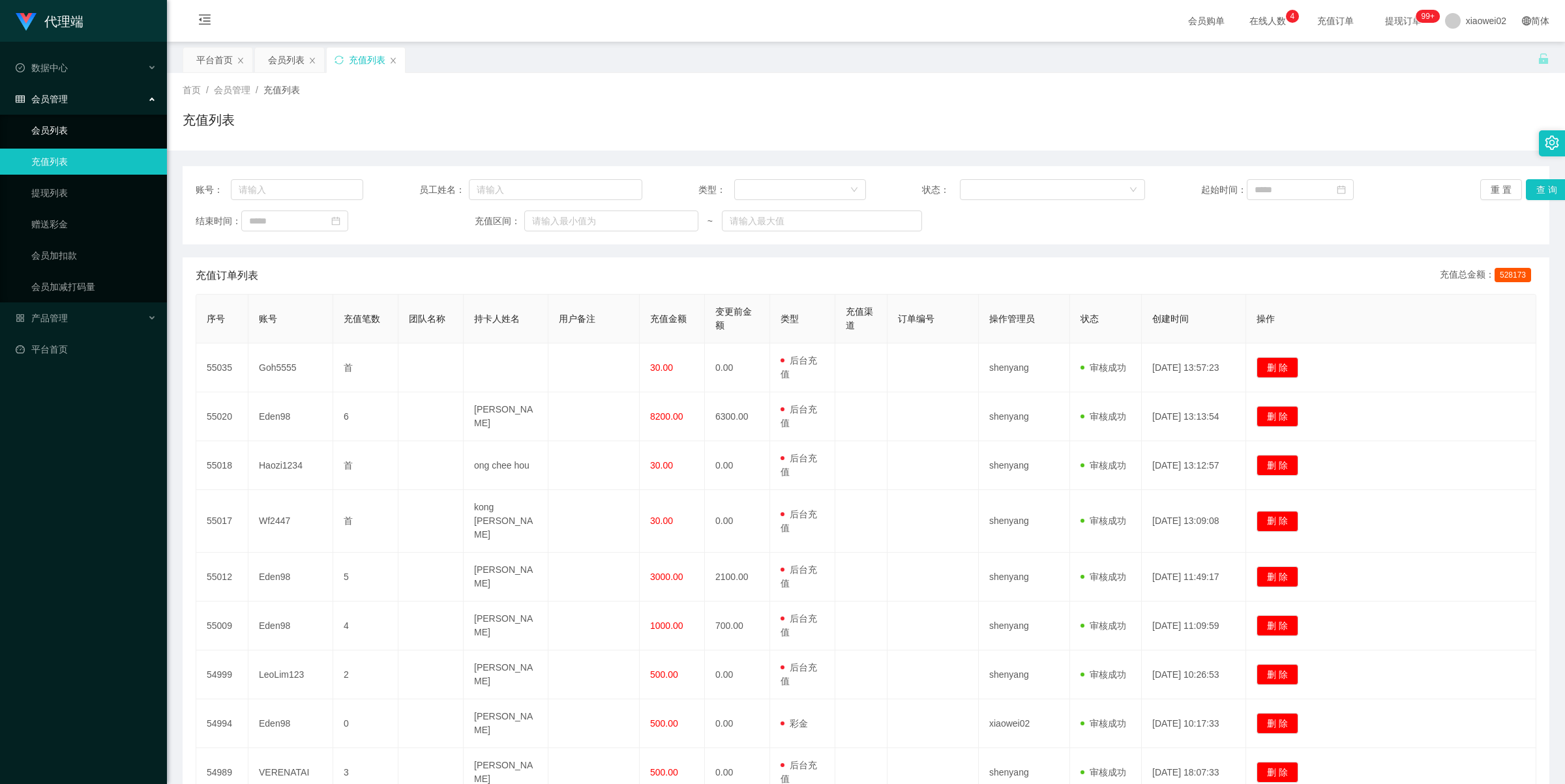
click at [69, 135] on link "会员列表" at bounding box center [94, 130] width 125 height 26
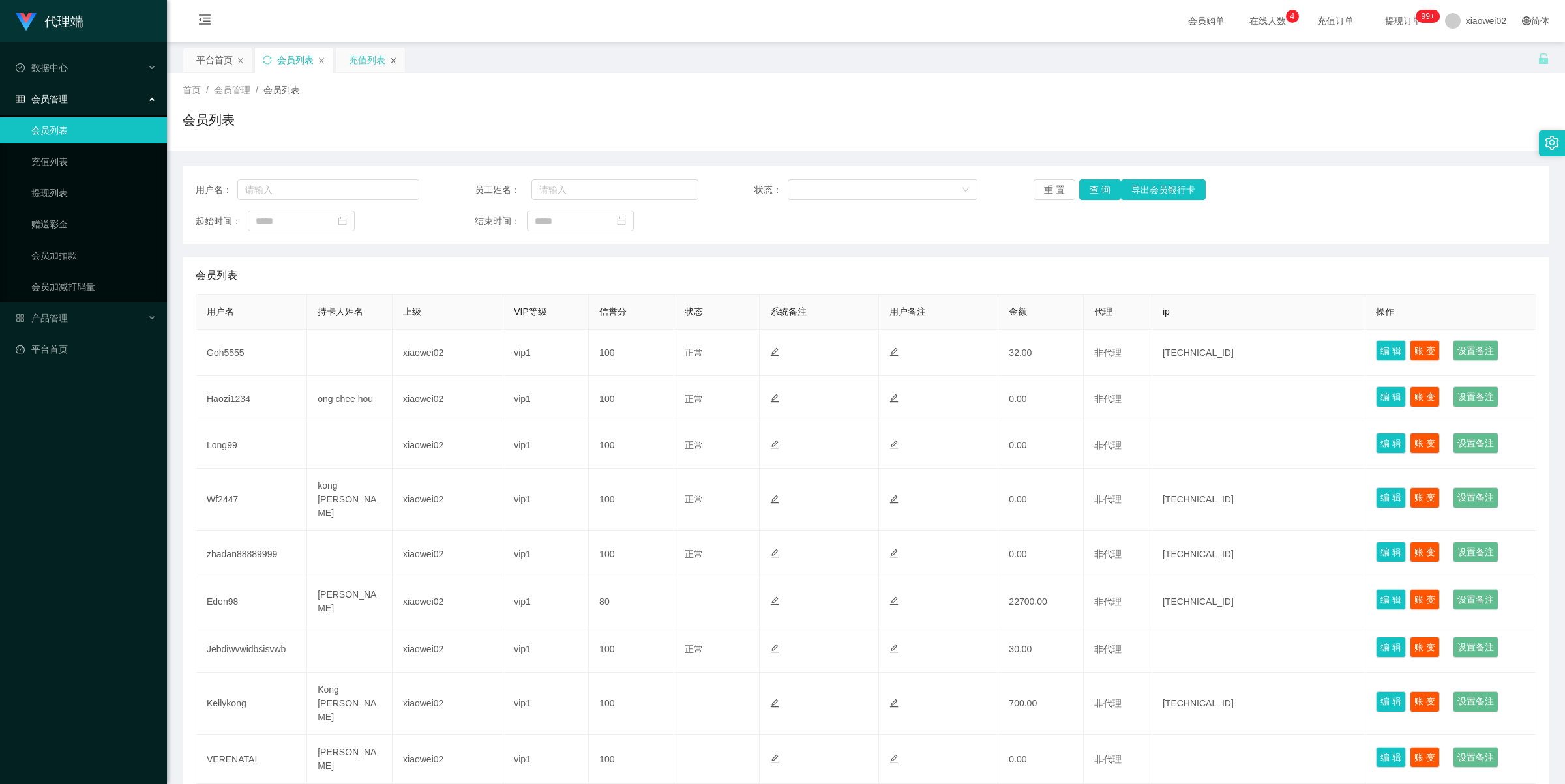
click at [395, 61] on icon "图标: close" at bounding box center [393, 60] width 5 height 6
